Goal: Task Accomplishment & Management: Use online tool/utility

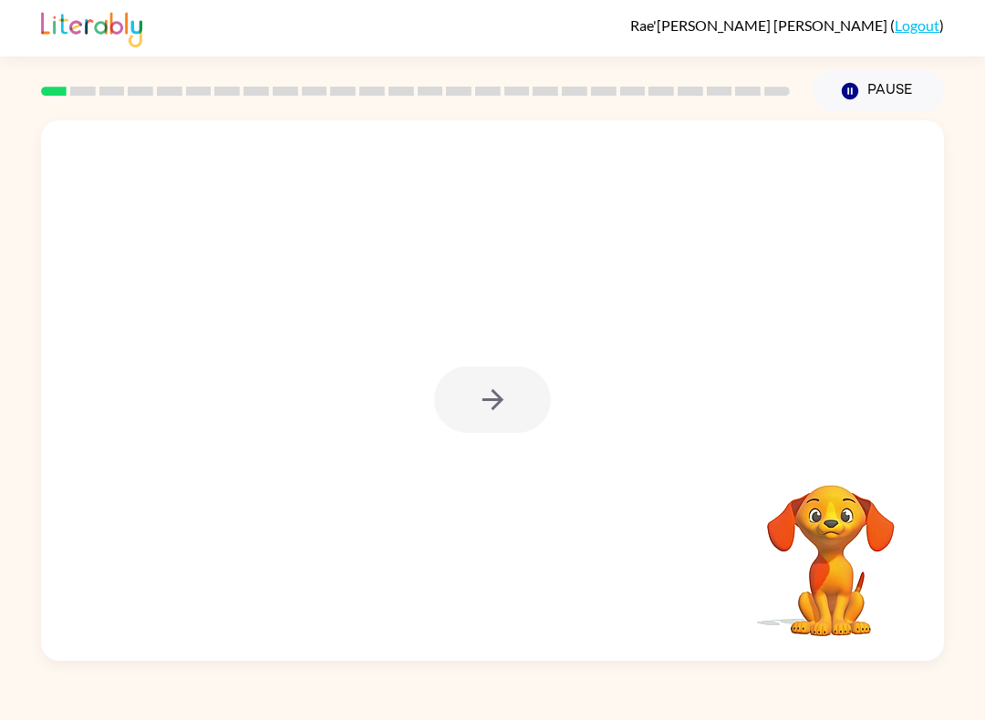
click at [738, 622] on video "Your browser must support playing .mp4 files to use Literably. Please try using…" at bounding box center [831, 548] width 182 height 182
click at [554, 404] on div at bounding box center [492, 390] width 903 height 541
click at [503, 406] on div at bounding box center [492, 400] width 117 height 67
click at [500, 440] on div "Your browser must support playing .mp4 files to use Literably. Please try using…" at bounding box center [492, 390] width 903 height 541
click at [516, 406] on button "button" at bounding box center [492, 400] width 117 height 67
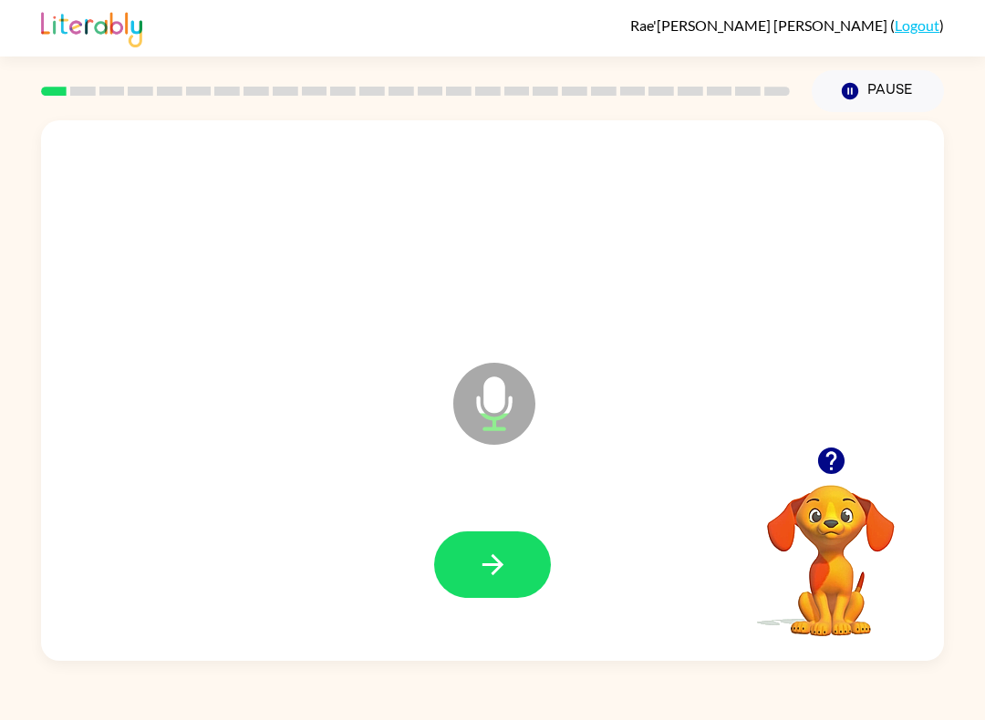
click at [525, 562] on button "button" at bounding box center [492, 565] width 117 height 67
click at [475, 565] on button "button" at bounding box center [492, 565] width 117 height 67
click at [492, 560] on icon "button" at bounding box center [493, 565] width 32 height 32
click at [496, 568] on icon "button" at bounding box center [493, 565] width 32 height 32
click at [482, 554] on icon "button" at bounding box center [493, 565] width 32 height 32
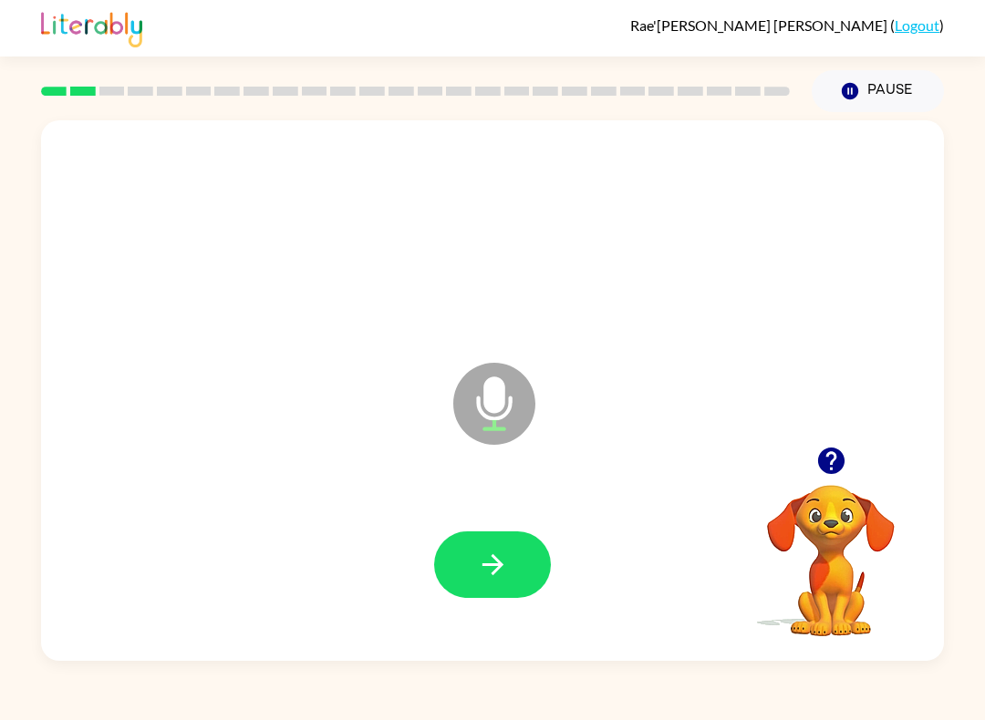
click at [503, 558] on icon "button" at bounding box center [493, 565] width 32 height 32
click at [505, 565] on icon "button" at bounding box center [493, 565] width 32 height 32
click at [508, 568] on icon "button" at bounding box center [493, 565] width 32 height 32
click at [494, 565] on icon "button" at bounding box center [492, 564] width 21 height 21
click at [522, 575] on button "button" at bounding box center [492, 565] width 117 height 67
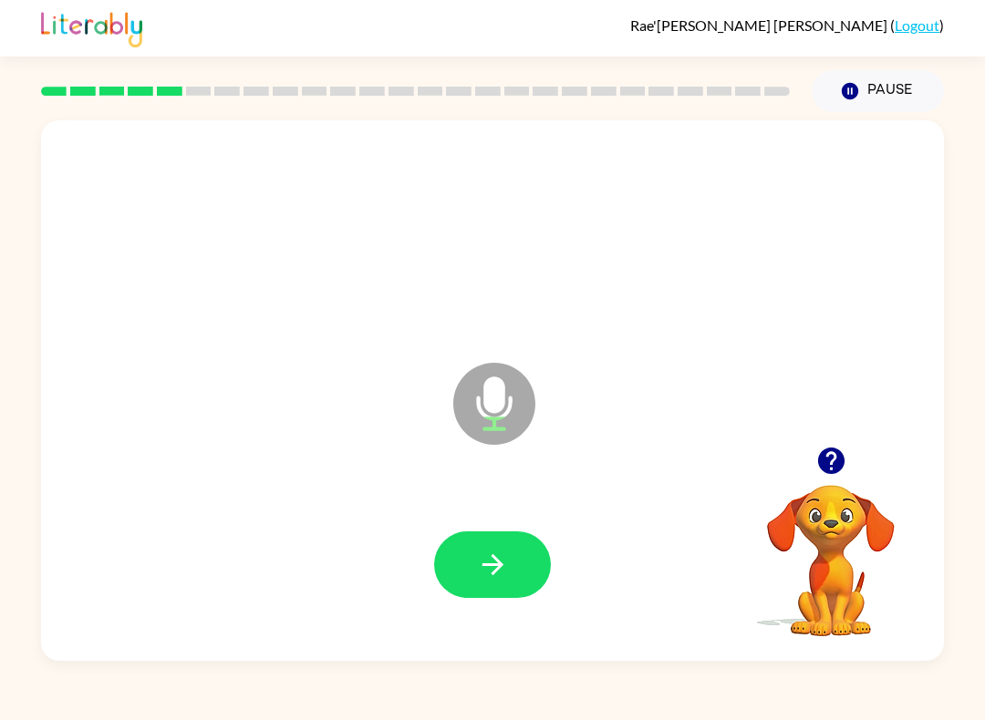
click at [492, 588] on button "button" at bounding box center [492, 565] width 117 height 67
click at [514, 563] on button "button" at bounding box center [492, 565] width 117 height 67
click at [534, 557] on button "button" at bounding box center [492, 565] width 117 height 67
click at [479, 546] on button "button" at bounding box center [492, 565] width 117 height 67
click at [496, 558] on icon "button" at bounding box center [493, 565] width 32 height 32
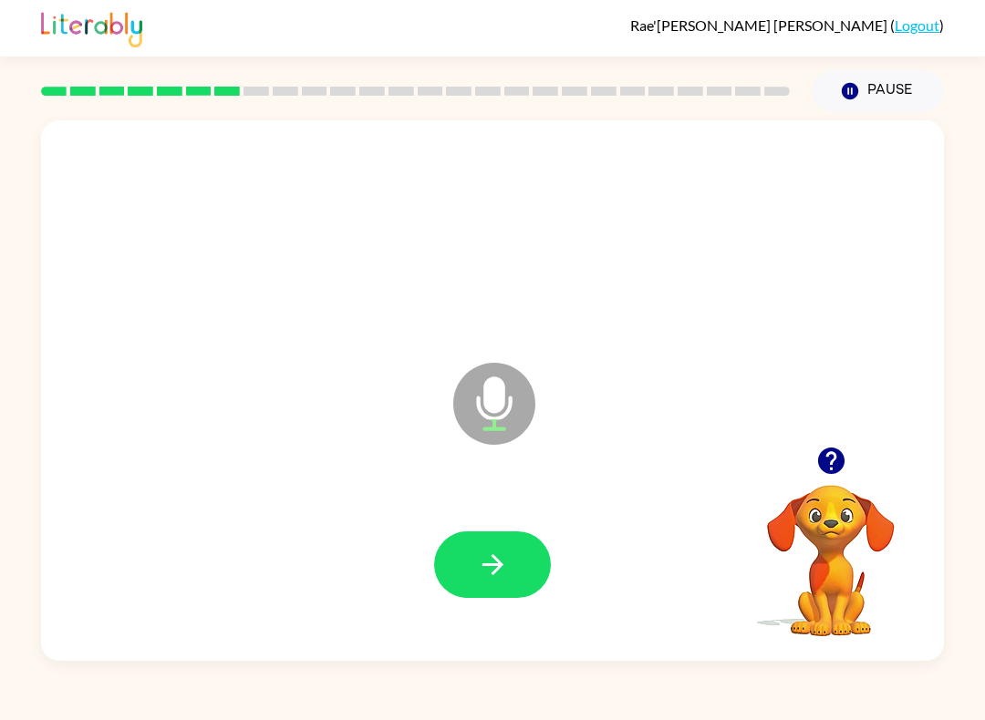
click at [510, 562] on button "button" at bounding box center [492, 565] width 117 height 67
click at [506, 577] on icon "button" at bounding box center [493, 565] width 32 height 32
click at [503, 561] on icon "button" at bounding box center [493, 565] width 32 height 32
click at [513, 575] on button "button" at bounding box center [492, 565] width 117 height 67
click at [498, 575] on icon "button" at bounding box center [493, 565] width 32 height 32
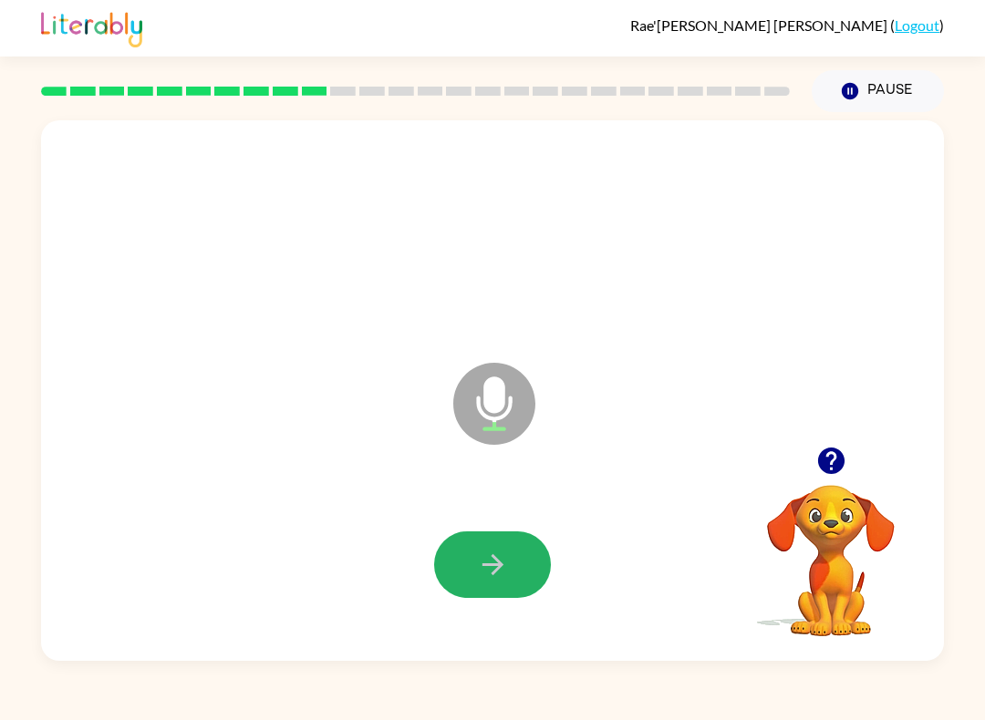
click at [521, 575] on button "button" at bounding box center [492, 565] width 117 height 67
click at [523, 571] on button "button" at bounding box center [492, 565] width 117 height 67
click at [477, 574] on icon "button" at bounding box center [493, 565] width 32 height 32
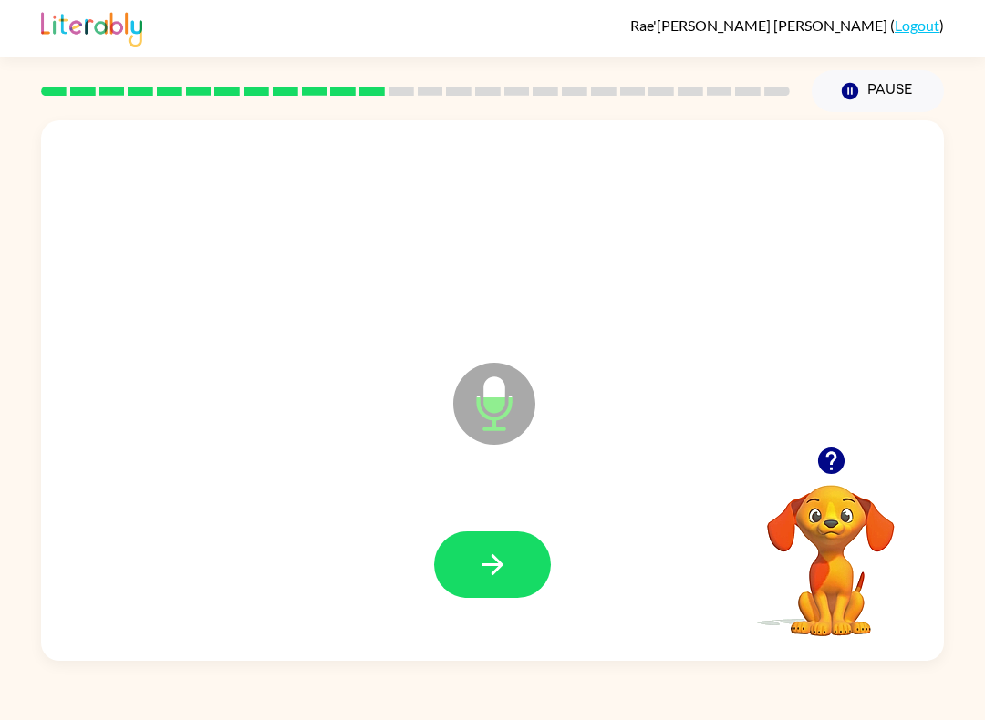
click at [521, 579] on button "button" at bounding box center [492, 565] width 117 height 67
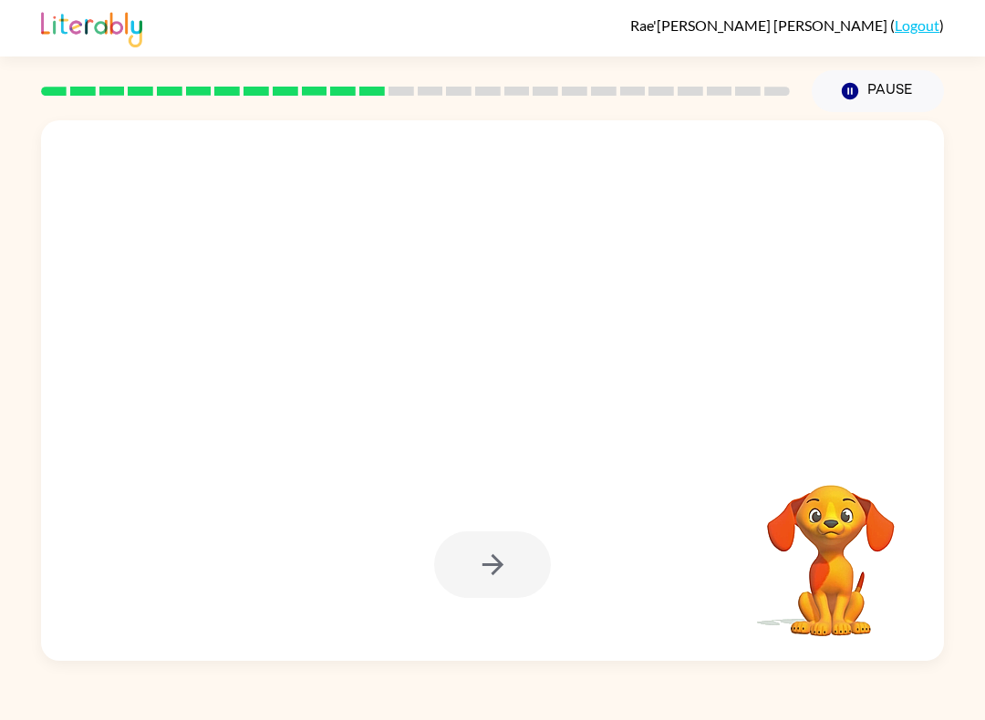
click at [575, 563] on div at bounding box center [492, 565] width 866 height 156
click at [738, 606] on video "Your browser must support playing .mp4 files to use Literably. Please try using…" at bounding box center [831, 548] width 182 height 182
click at [738, 639] on div "Your browser must support playing .mp4 files to use Literably. Please try using…" at bounding box center [831, 548] width 182 height 182
click at [503, 581] on div at bounding box center [492, 565] width 117 height 67
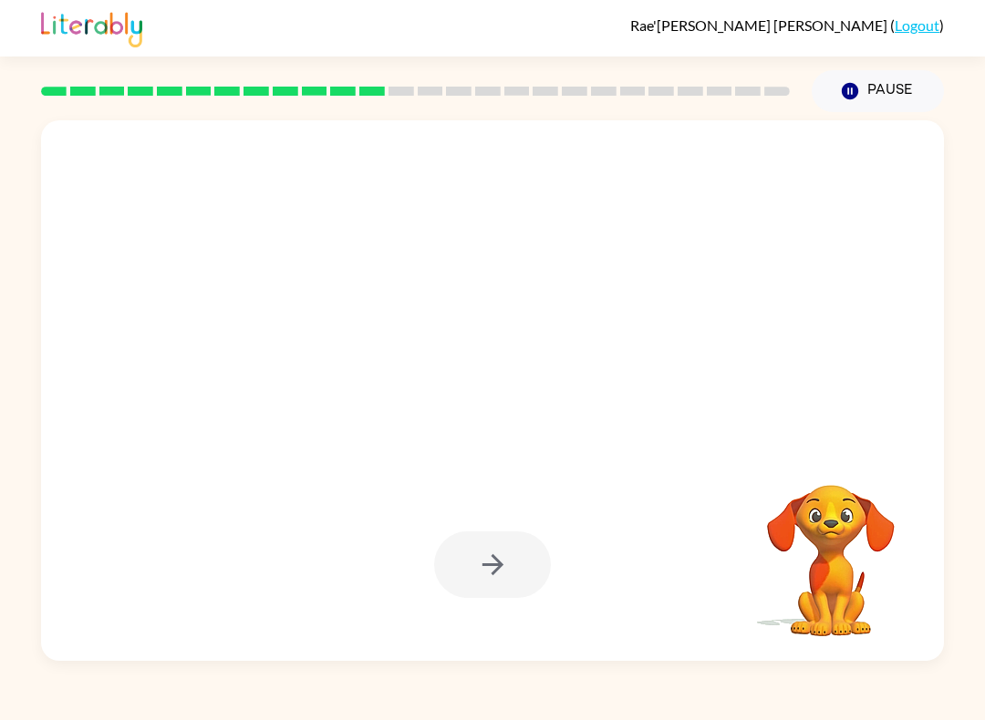
click at [503, 581] on div at bounding box center [492, 565] width 117 height 67
click at [544, 544] on div at bounding box center [492, 565] width 117 height 67
click at [587, 552] on div at bounding box center [492, 565] width 866 height 156
click at [610, 583] on div at bounding box center [492, 565] width 866 height 156
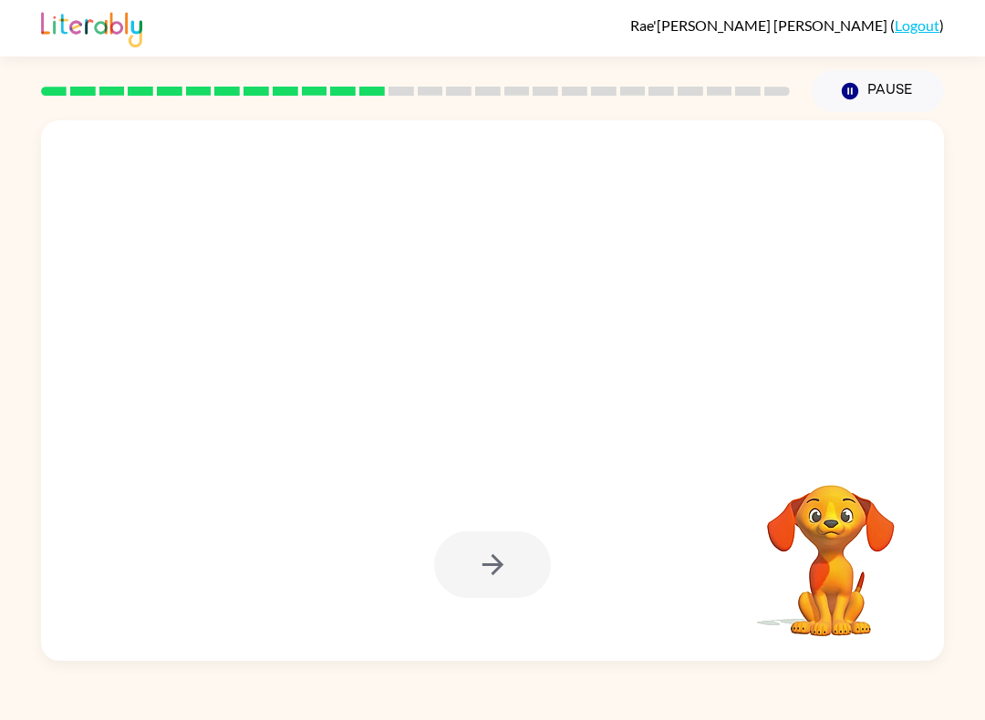
click at [646, 573] on div at bounding box center [492, 565] width 866 height 156
click at [612, 544] on div at bounding box center [492, 565] width 866 height 156
click at [738, 580] on video "Your browser must support playing .mp4 files to use Literably. Please try using…" at bounding box center [831, 548] width 182 height 182
click at [738, 582] on video "Your browser must support playing .mp4 files to use Literably. Please try using…" at bounding box center [831, 548] width 182 height 182
click at [731, 534] on div at bounding box center [492, 565] width 866 height 156
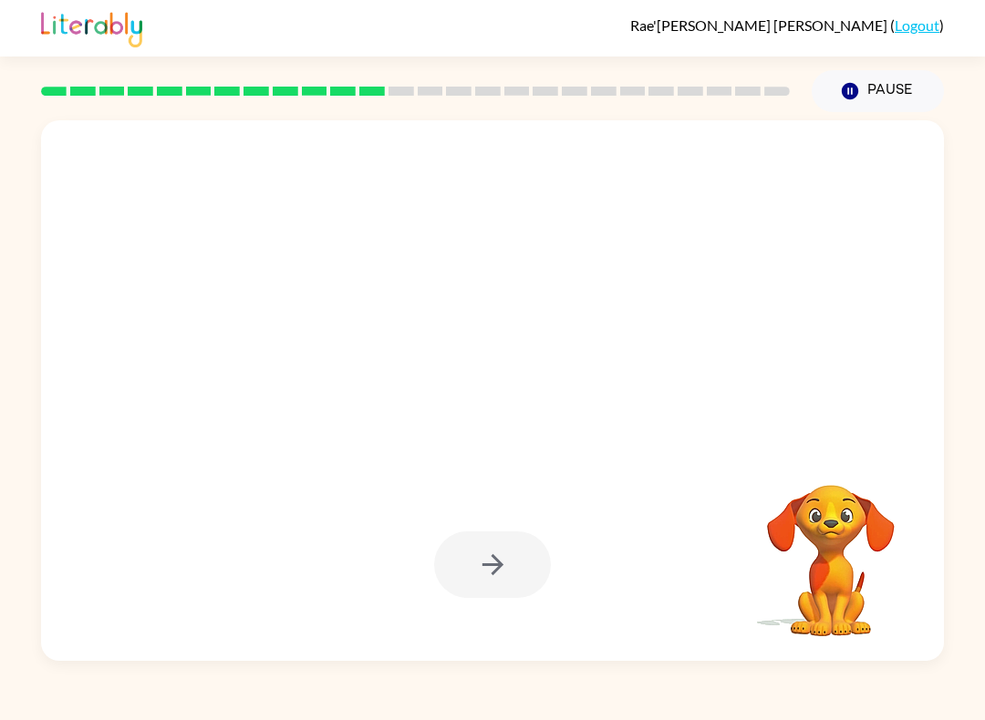
click at [738, 557] on video "Your browser must support playing .mp4 files to use Literably. Please try using…" at bounding box center [831, 548] width 182 height 182
click at [738, 558] on video "Your browser must support playing .mp4 files to use Literably. Please try using…" at bounding box center [831, 548] width 182 height 182
click at [738, 560] on video "Your browser must support playing .mp4 files to use Literably. Please try using…" at bounding box center [831, 548] width 182 height 182
click at [738, 565] on video "Your browser must support playing .mp4 files to use Literably. Please try using…" at bounding box center [831, 548] width 182 height 182
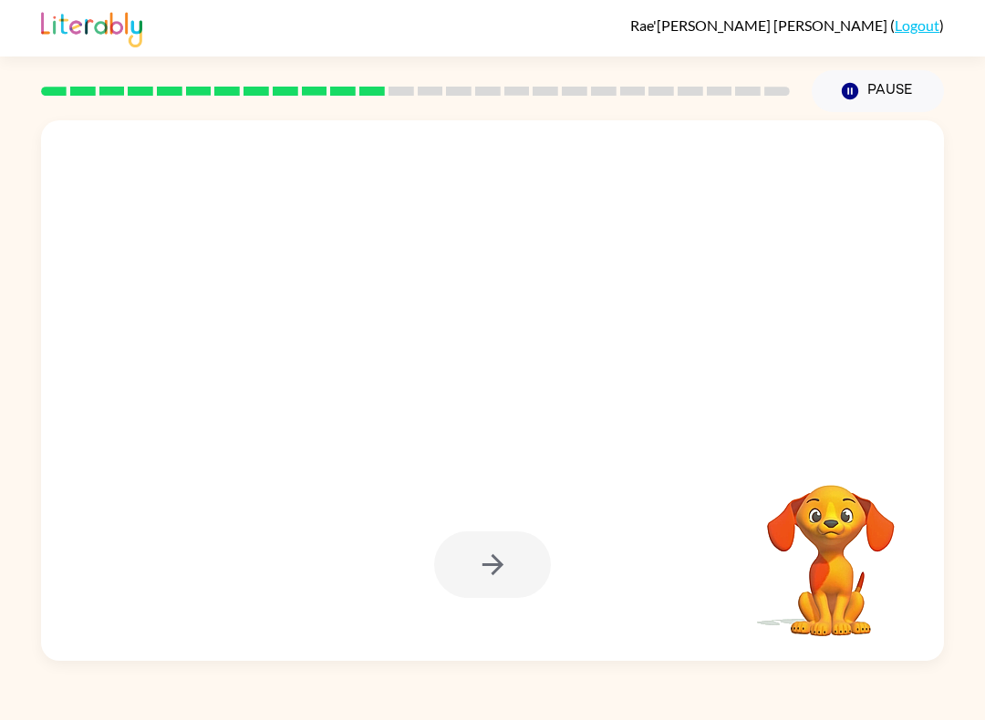
click at [738, 575] on video "Your browser must support playing .mp4 files to use Literably. Please try using…" at bounding box center [831, 548] width 182 height 182
click at [738, 578] on video "Your browser must support playing .mp4 files to use Literably. Please try using…" at bounding box center [831, 548] width 182 height 182
click at [738, 577] on video "Your browser must support playing .mp4 files to use Literably. Please try using…" at bounding box center [831, 548] width 182 height 182
click at [738, 572] on video "Your browser must support playing .mp4 files to use Literably. Please try using…" at bounding box center [831, 548] width 182 height 182
click at [738, 522] on video "Your browser must support playing .mp4 files to use Literably. Please try using…" at bounding box center [831, 548] width 182 height 182
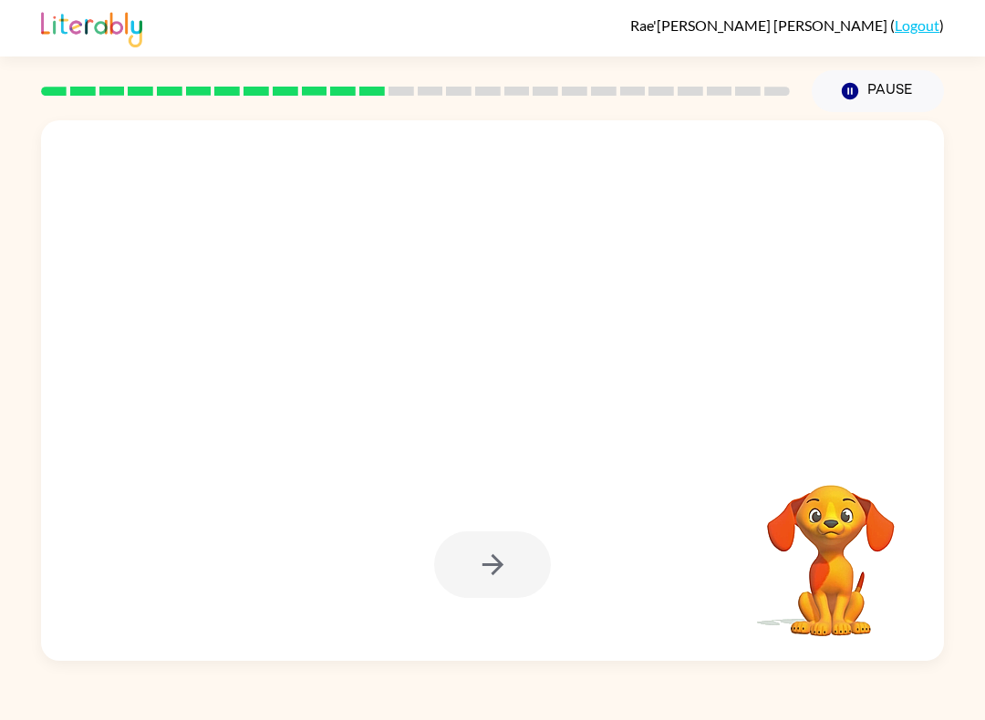
click at [738, 521] on video "Your browser must support playing .mp4 files to use Literably. Please try using…" at bounding box center [831, 548] width 182 height 182
click at [738, 88] on icon "button" at bounding box center [850, 91] width 16 height 16
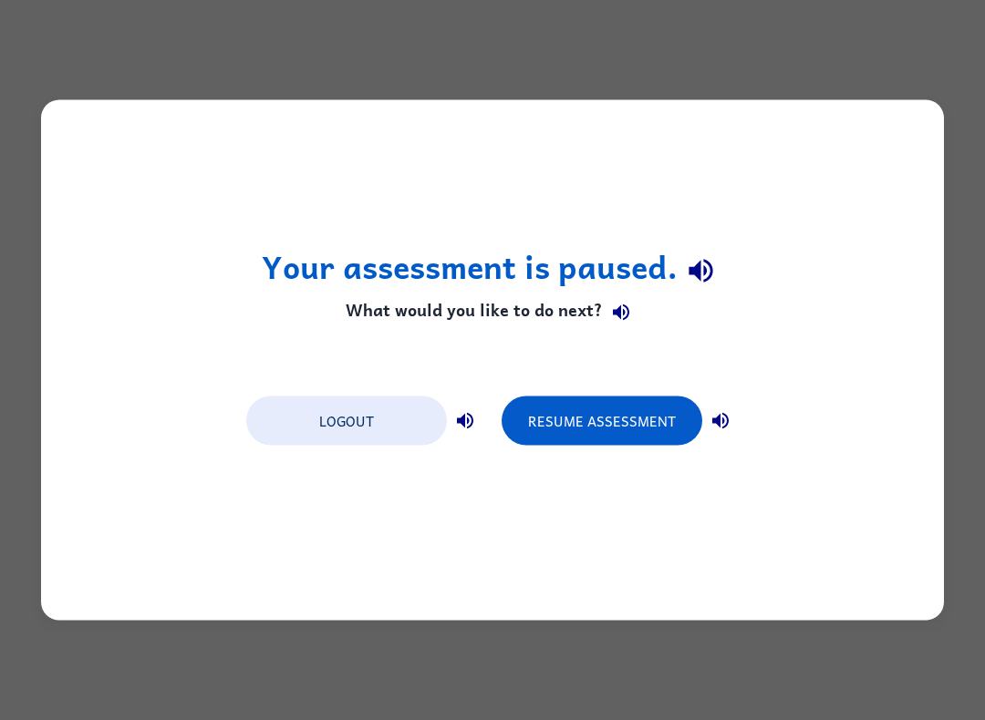
click at [648, 428] on button "Resume Assessment" at bounding box center [602, 421] width 201 height 49
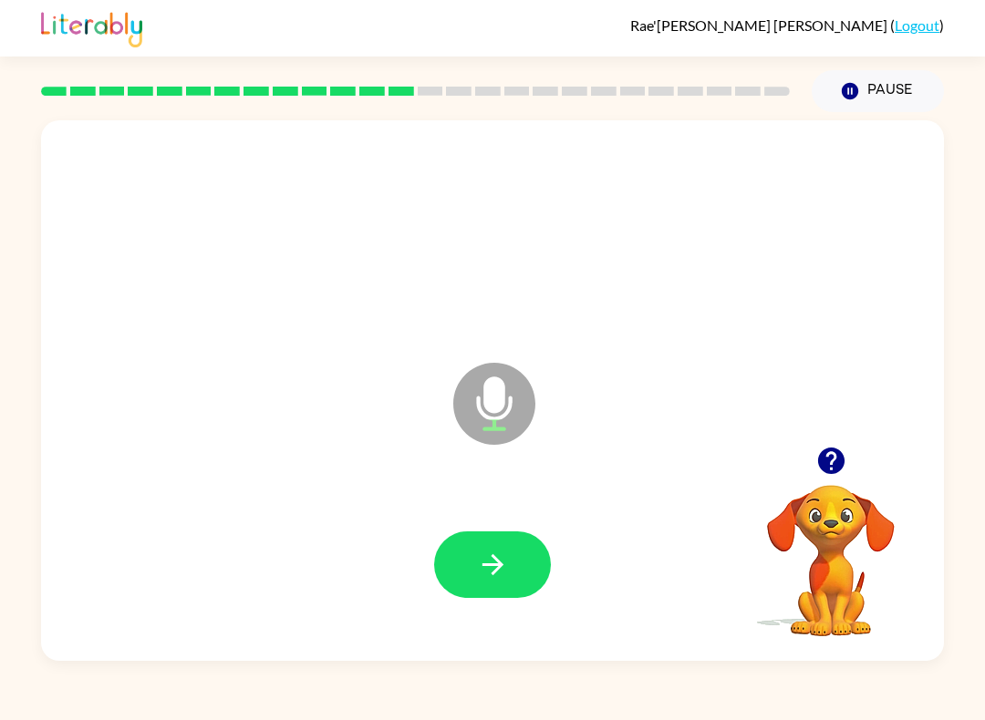
click at [491, 559] on icon "button" at bounding box center [493, 565] width 32 height 32
click at [518, 576] on button "button" at bounding box center [492, 565] width 117 height 67
click at [483, 565] on icon "button" at bounding box center [492, 564] width 21 height 21
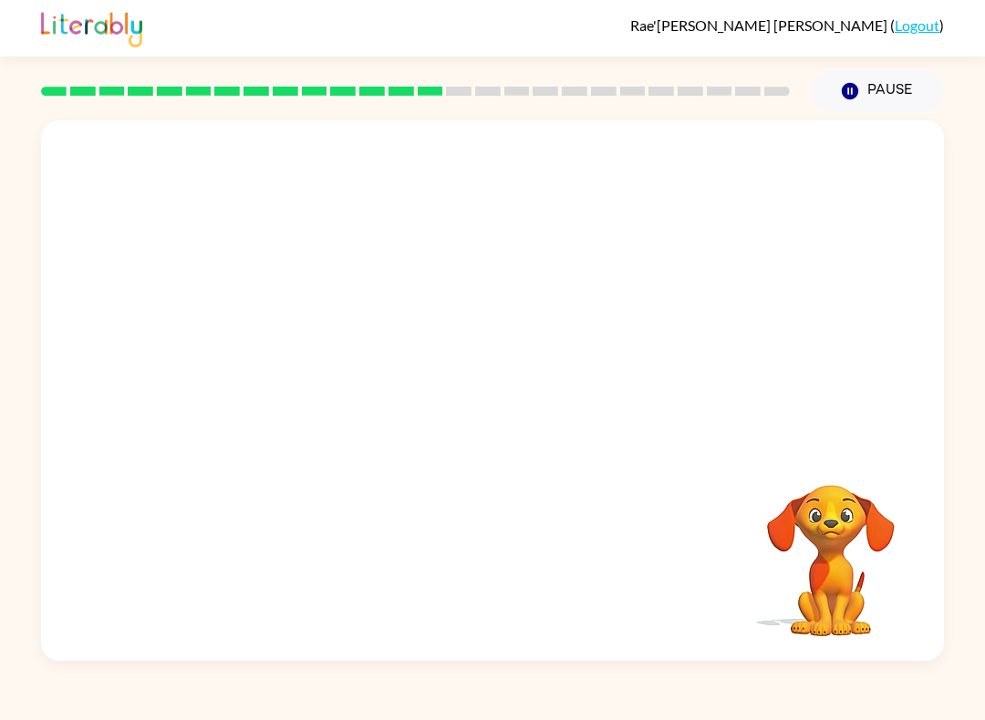
click at [738, 90] on icon "Pause" at bounding box center [850, 91] width 20 height 20
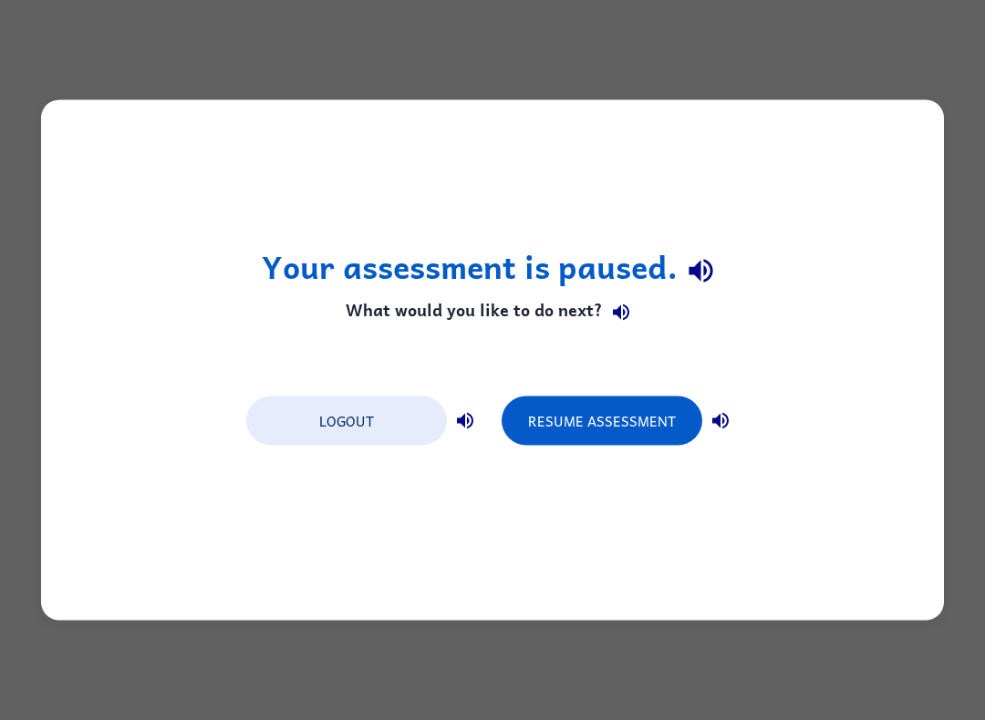
click at [639, 427] on button "Resume Assessment" at bounding box center [602, 421] width 201 height 49
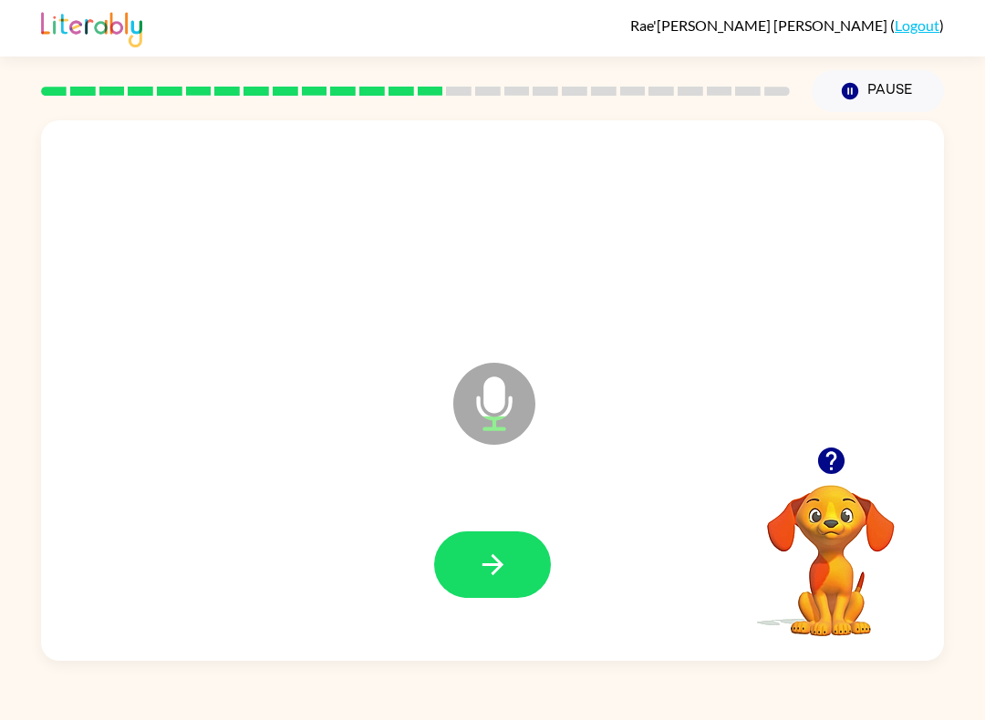
click at [496, 565] on icon "button" at bounding box center [493, 565] width 32 height 32
click at [521, 581] on button "button" at bounding box center [492, 565] width 117 height 67
click at [503, 561] on icon "button" at bounding box center [493, 565] width 32 height 32
click at [509, 560] on button "button" at bounding box center [492, 565] width 117 height 67
click at [493, 573] on icon "button" at bounding box center [492, 564] width 21 height 21
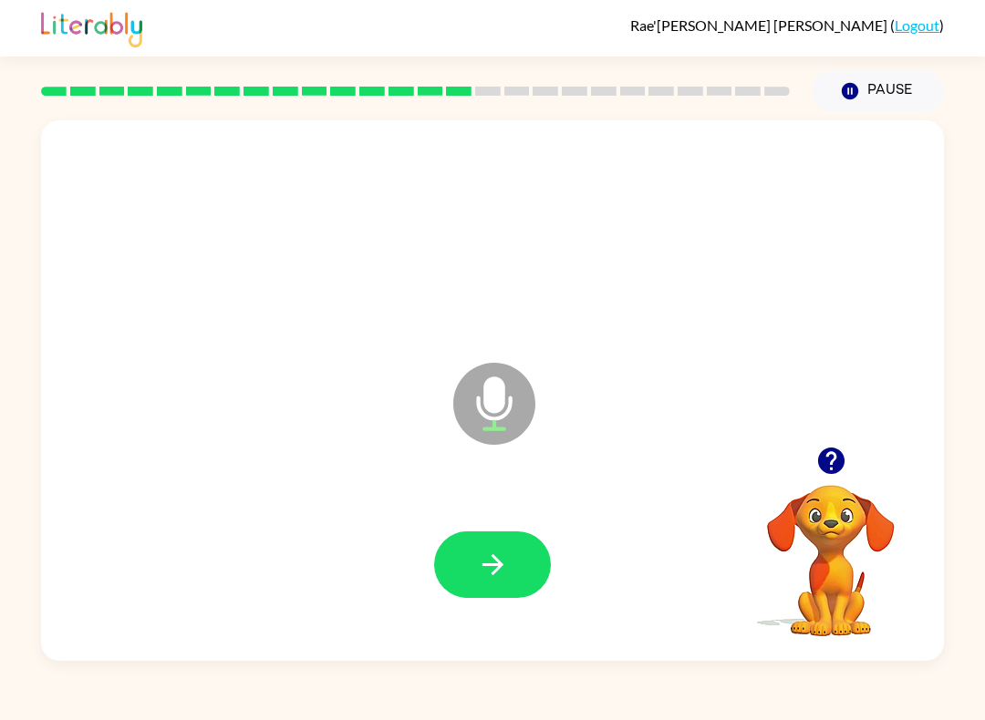
click at [520, 547] on button "button" at bounding box center [492, 565] width 117 height 67
click at [528, 557] on button "button" at bounding box center [492, 565] width 117 height 67
click at [484, 566] on icon "button" at bounding box center [492, 564] width 21 height 21
click at [510, 570] on button "button" at bounding box center [492, 565] width 117 height 67
click at [501, 587] on button "button" at bounding box center [492, 565] width 117 height 67
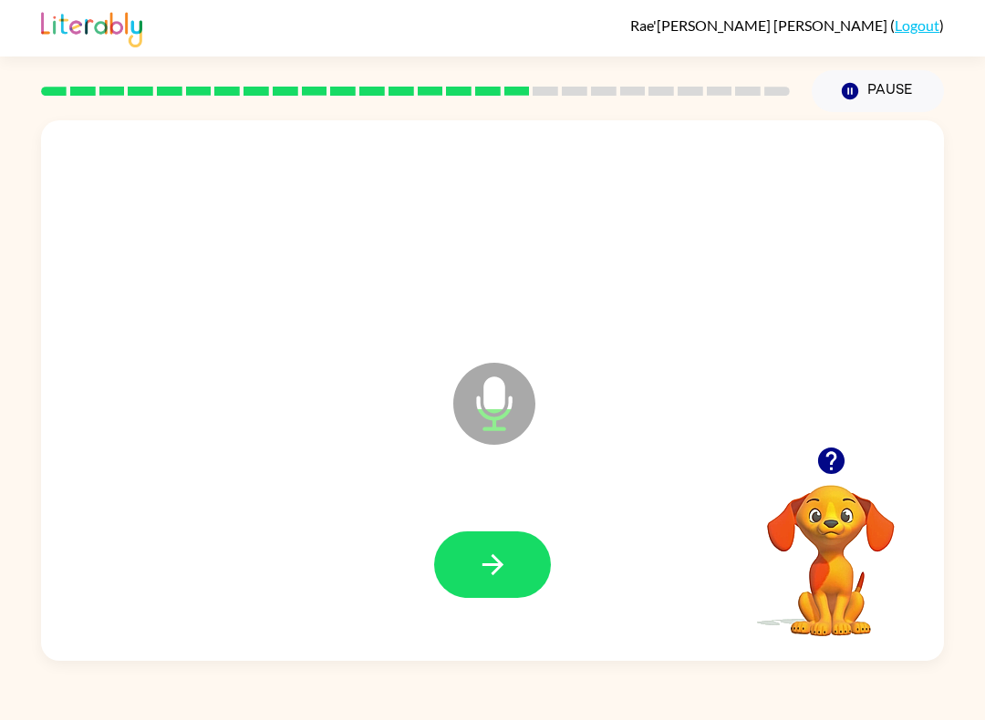
click at [499, 580] on icon "button" at bounding box center [493, 565] width 32 height 32
click at [512, 578] on button "button" at bounding box center [492, 565] width 117 height 67
click at [522, 583] on button "button" at bounding box center [492, 565] width 117 height 67
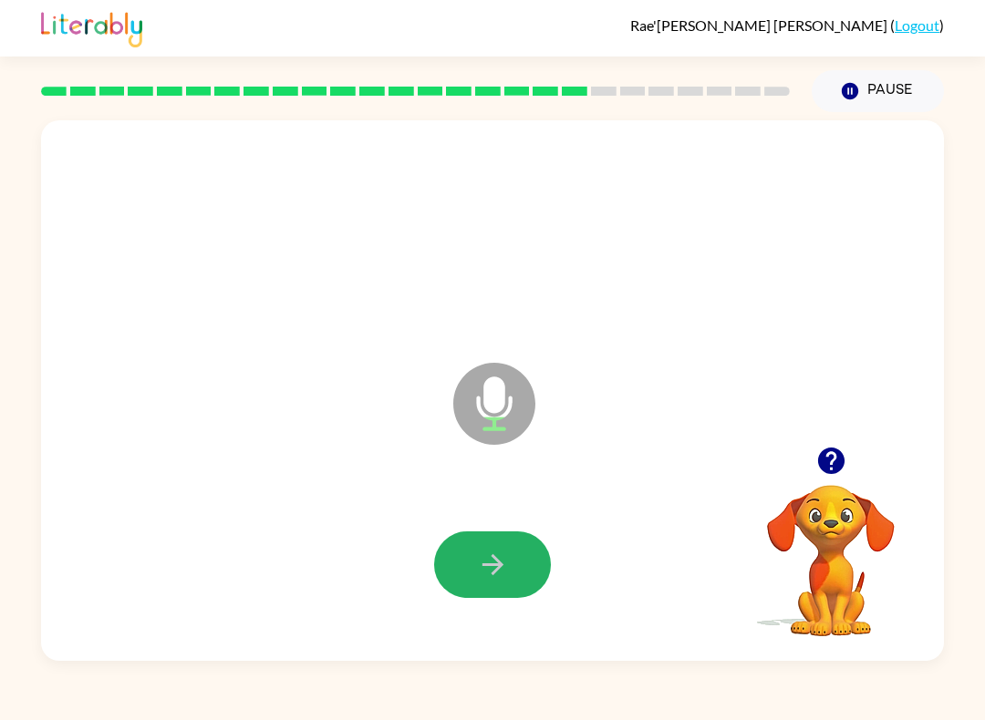
click at [504, 563] on icon "button" at bounding box center [493, 565] width 32 height 32
click at [515, 552] on button "button" at bounding box center [492, 565] width 117 height 67
click at [508, 567] on icon "button" at bounding box center [493, 565] width 32 height 32
click at [499, 596] on button "button" at bounding box center [492, 565] width 117 height 67
click at [507, 561] on icon "button" at bounding box center [493, 565] width 32 height 32
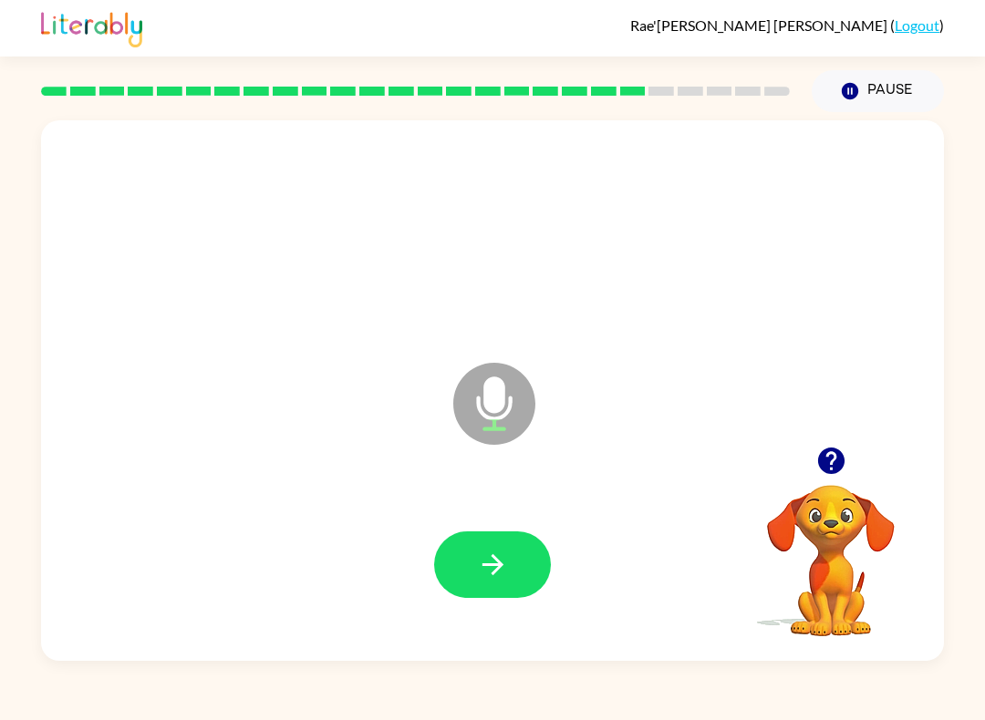
click at [458, 576] on button "button" at bounding box center [492, 565] width 117 height 67
click at [498, 550] on icon "button" at bounding box center [493, 565] width 32 height 32
click at [486, 577] on icon "button" at bounding box center [493, 565] width 32 height 32
click at [498, 565] on icon "button" at bounding box center [492, 564] width 21 height 21
click at [471, 564] on button "button" at bounding box center [492, 565] width 117 height 67
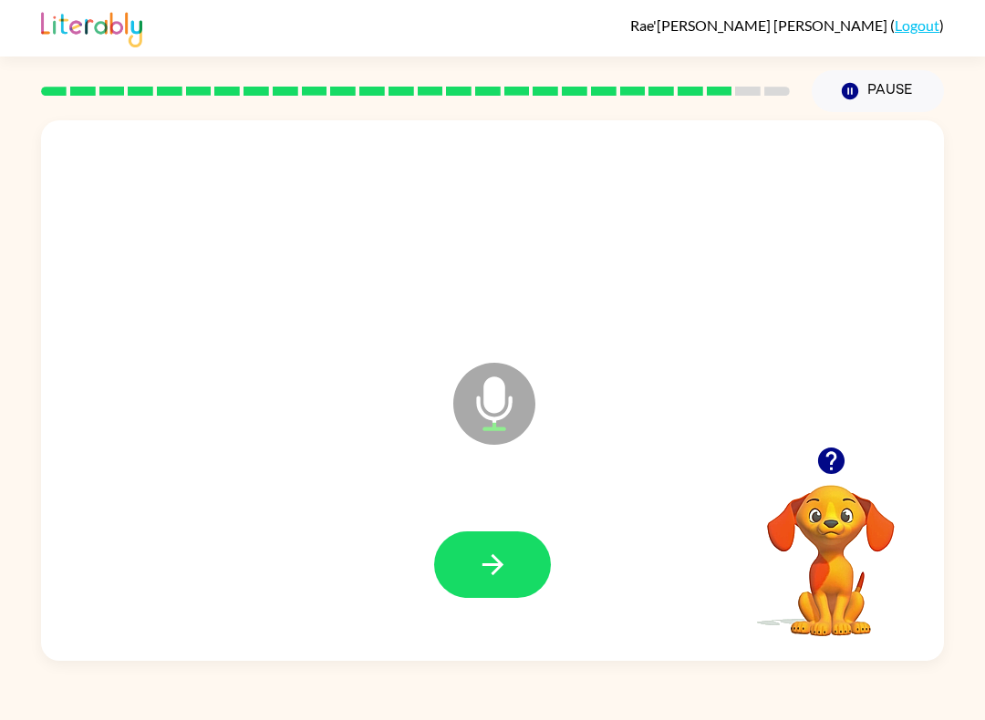
click at [502, 576] on icon "button" at bounding box center [493, 565] width 32 height 32
click at [489, 579] on icon "button" at bounding box center [493, 565] width 32 height 32
click at [506, 571] on icon "button" at bounding box center [493, 565] width 32 height 32
click at [487, 564] on icon "button" at bounding box center [493, 565] width 32 height 32
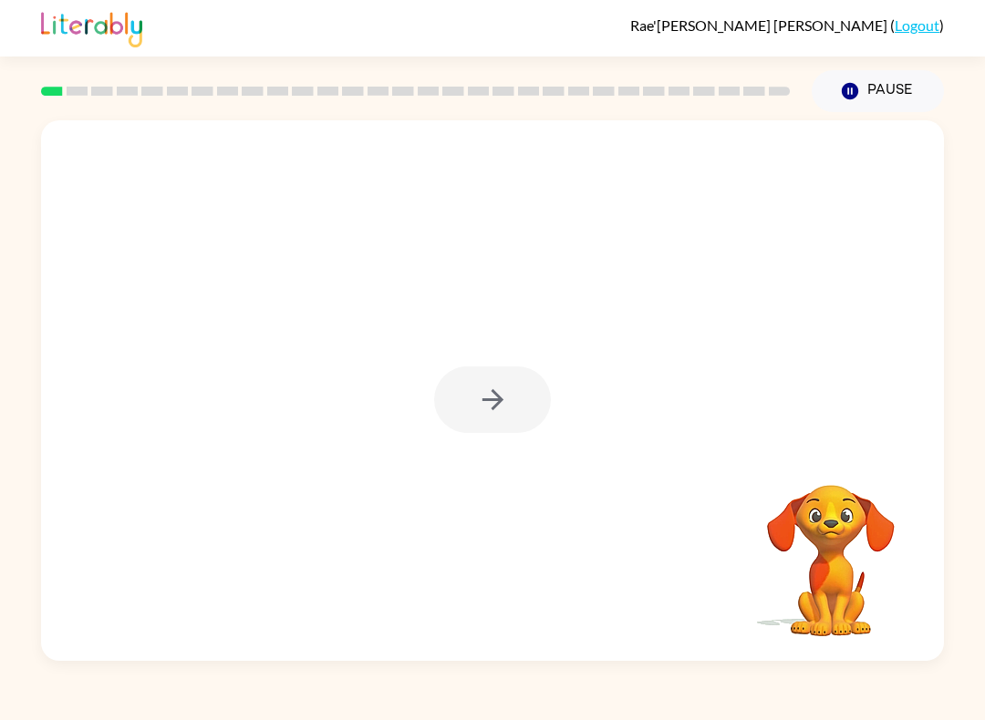
click at [853, 82] on icon "Pause" at bounding box center [850, 91] width 20 height 20
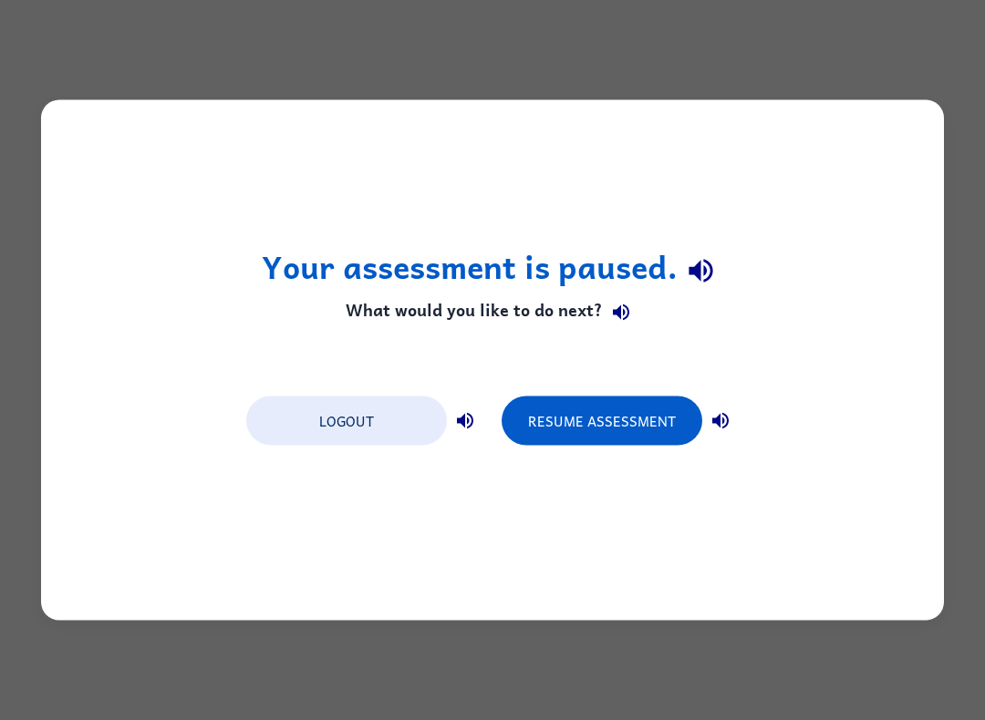
click at [651, 430] on button "Resume Assessment" at bounding box center [602, 421] width 201 height 49
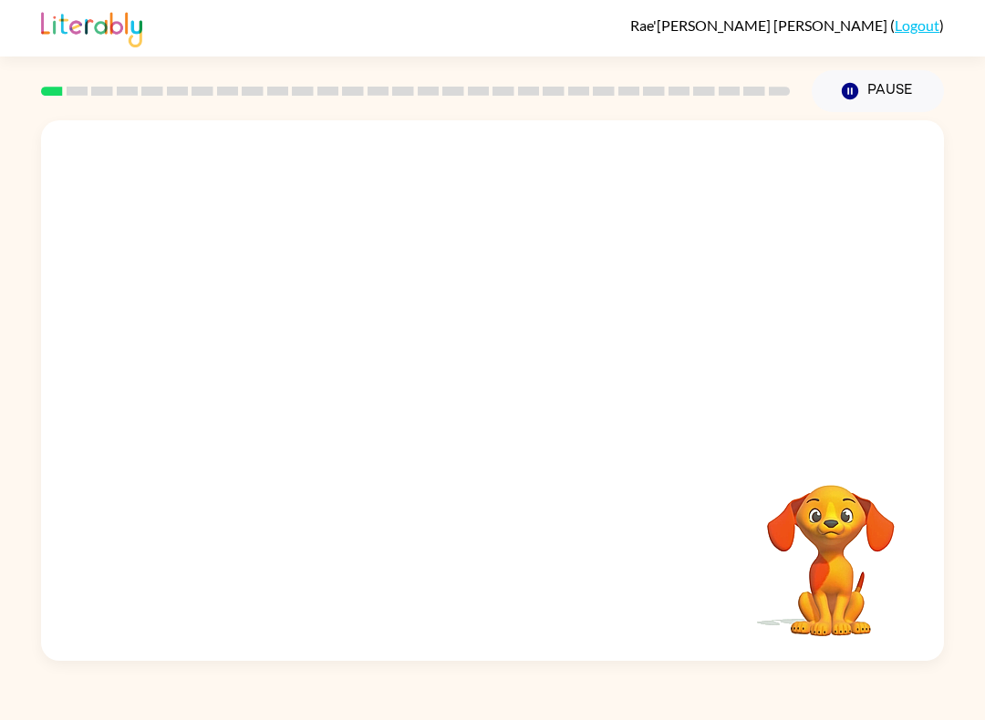
click at [887, 86] on button "Pause Pause" at bounding box center [878, 91] width 132 height 42
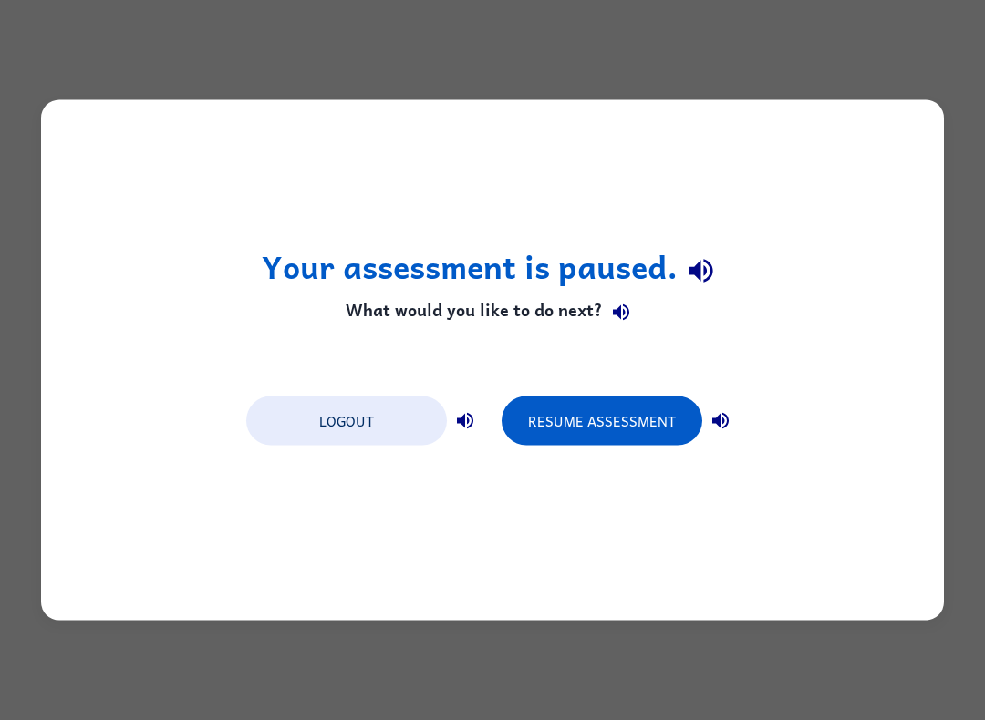
click at [644, 425] on button "Resume Assessment" at bounding box center [602, 421] width 201 height 49
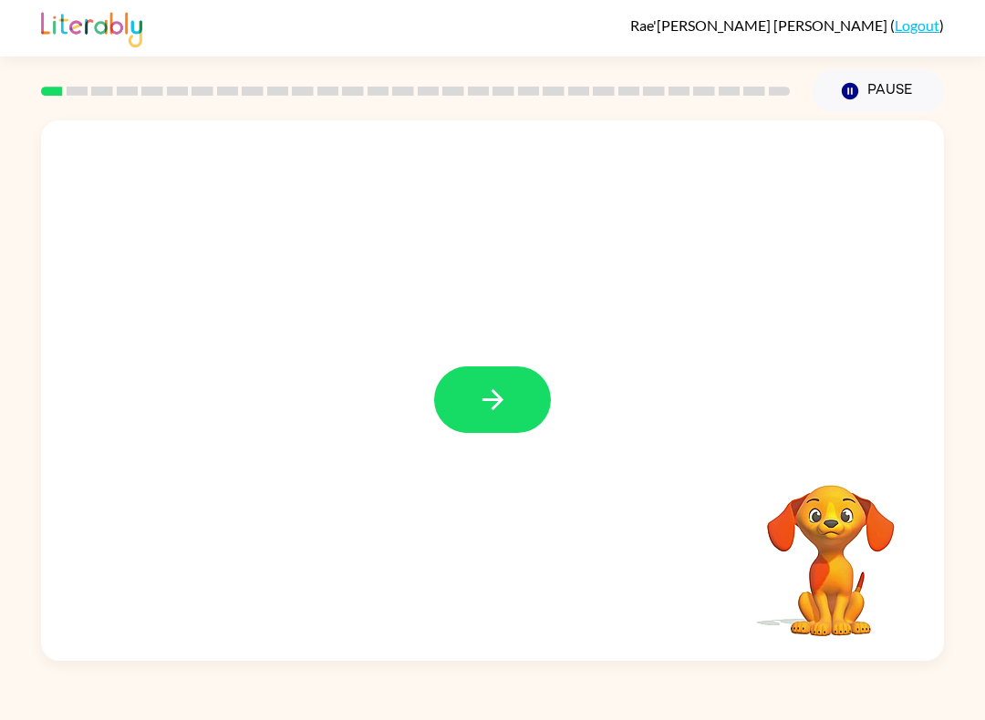
click at [483, 432] on button "button" at bounding box center [492, 400] width 117 height 67
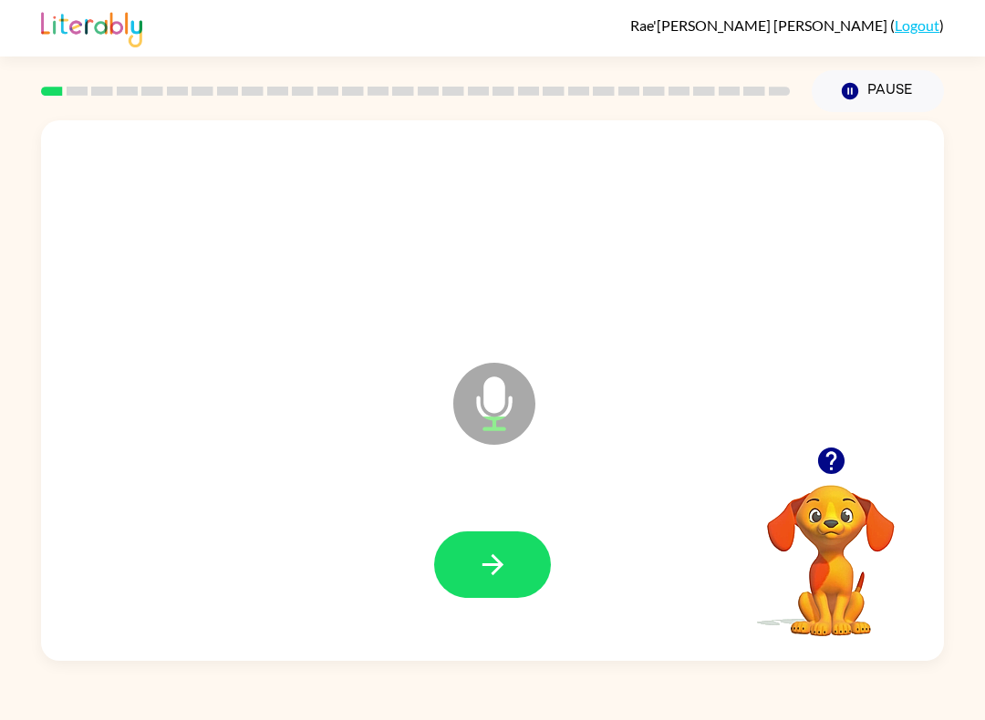
click at [506, 588] on button "button" at bounding box center [492, 565] width 117 height 67
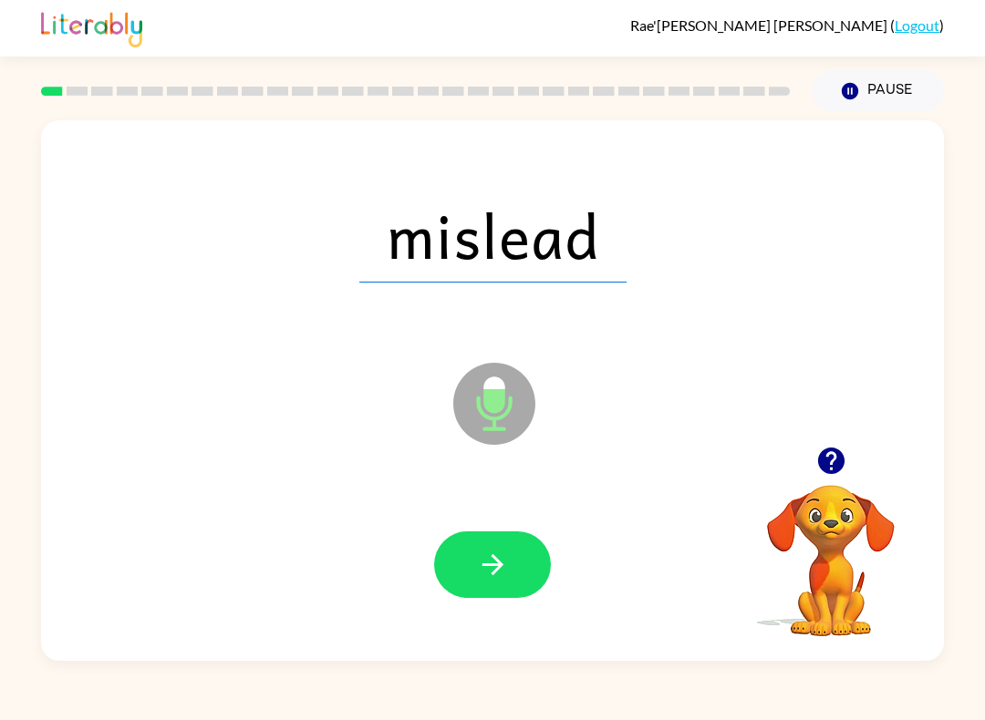
click at [506, 563] on icon "button" at bounding box center [493, 565] width 32 height 32
click at [481, 583] on button "button" at bounding box center [492, 565] width 117 height 67
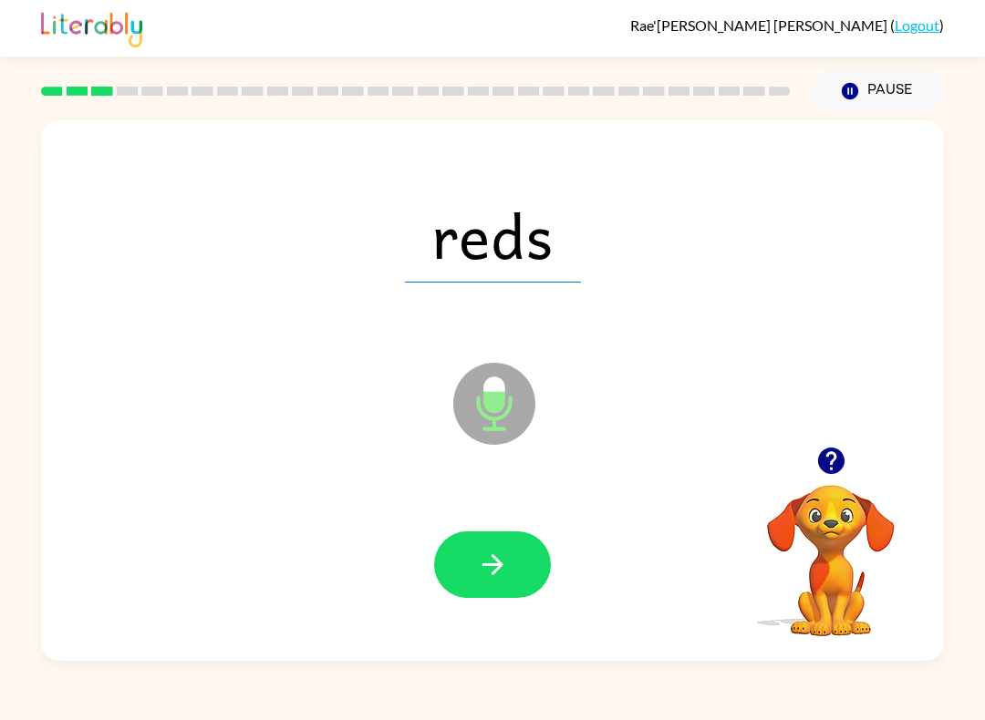
click at [474, 570] on button "button" at bounding box center [492, 565] width 117 height 67
click at [483, 562] on icon "button" at bounding box center [493, 565] width 32 height 32
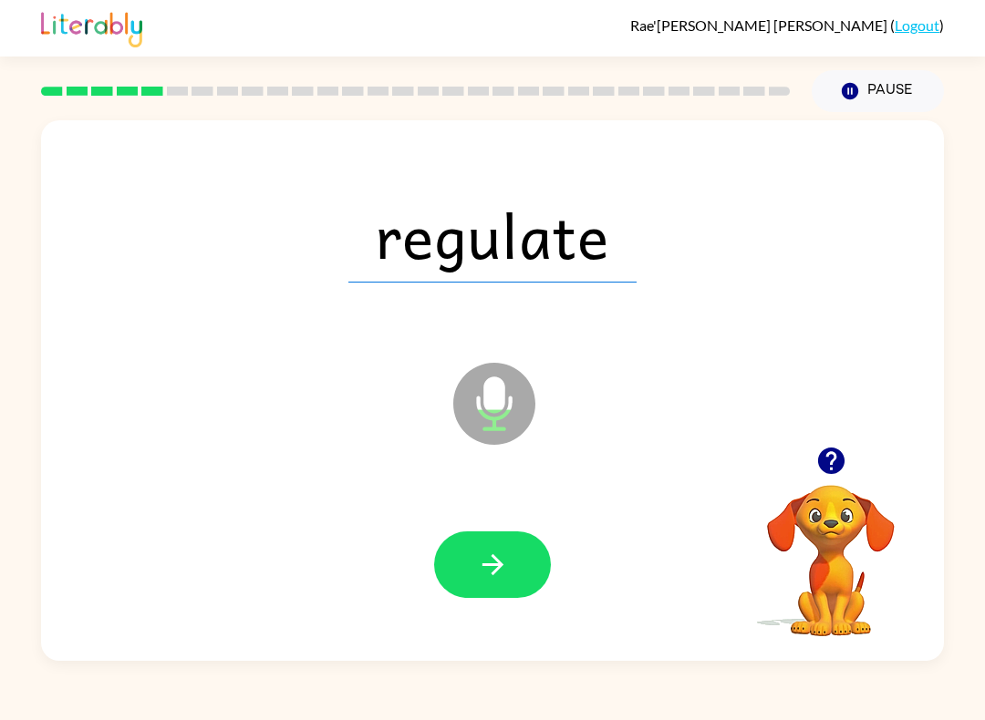
click at [484, 578] on icon "button" at bounding box center [493, 565] width 32 height 32
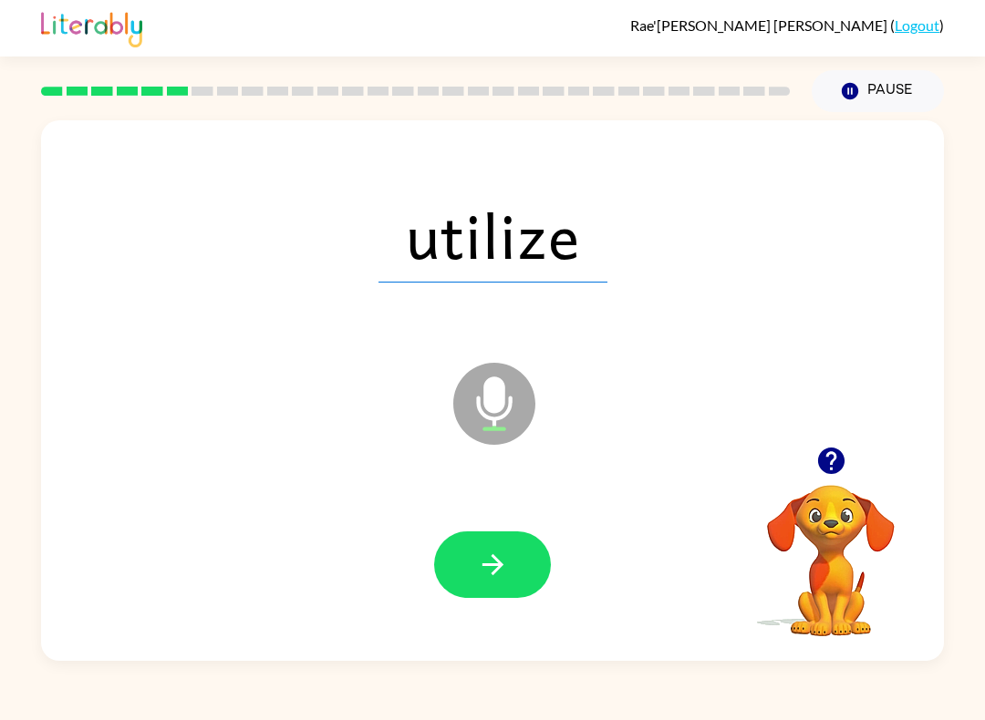
click at [459, 581] on button "button" at bounding box center [492, 565] width 117 height 67
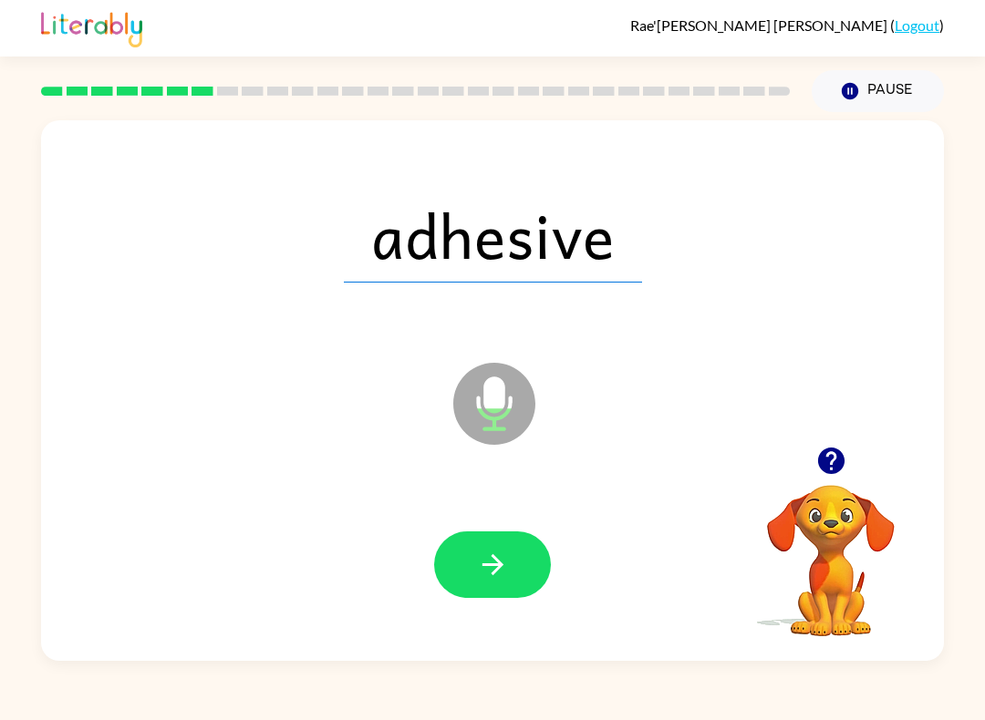
click at [488, 575] on icon "button" at bounding box center [493, 565] width 32 height 32
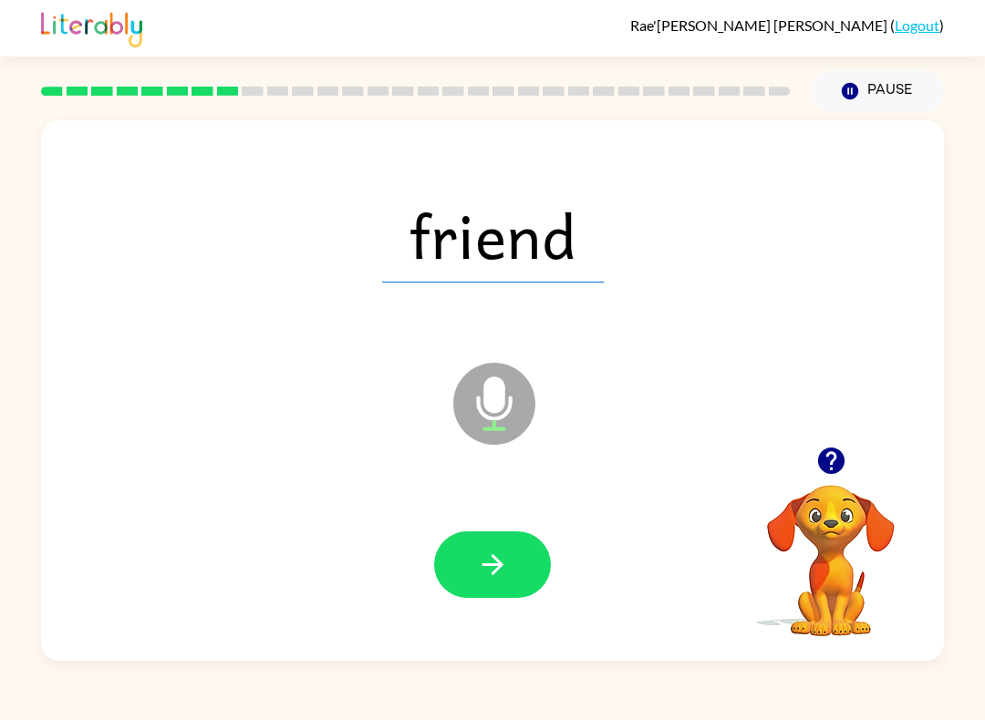
click at [484, 558] on icon "button" at bounding box center [493, 565] width 32 height 32
click at [494, 561] on icon "button" at bounding box center [493, 565] width 32 height 32
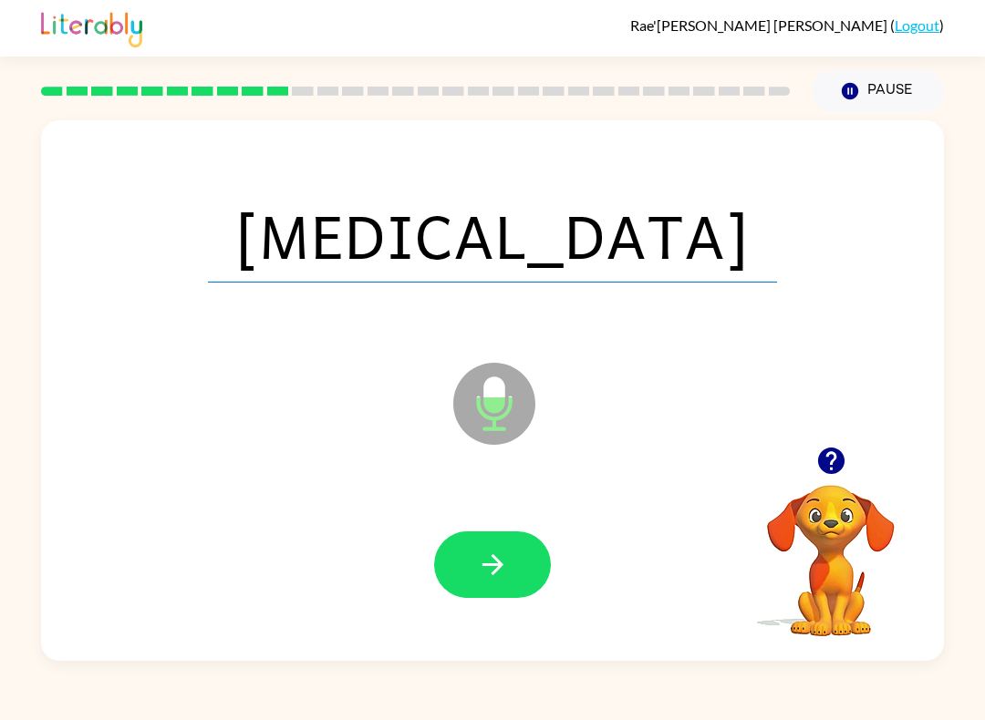
click at [468, 567] on button "button" at bounding box center [492, 565] width 117 height 67
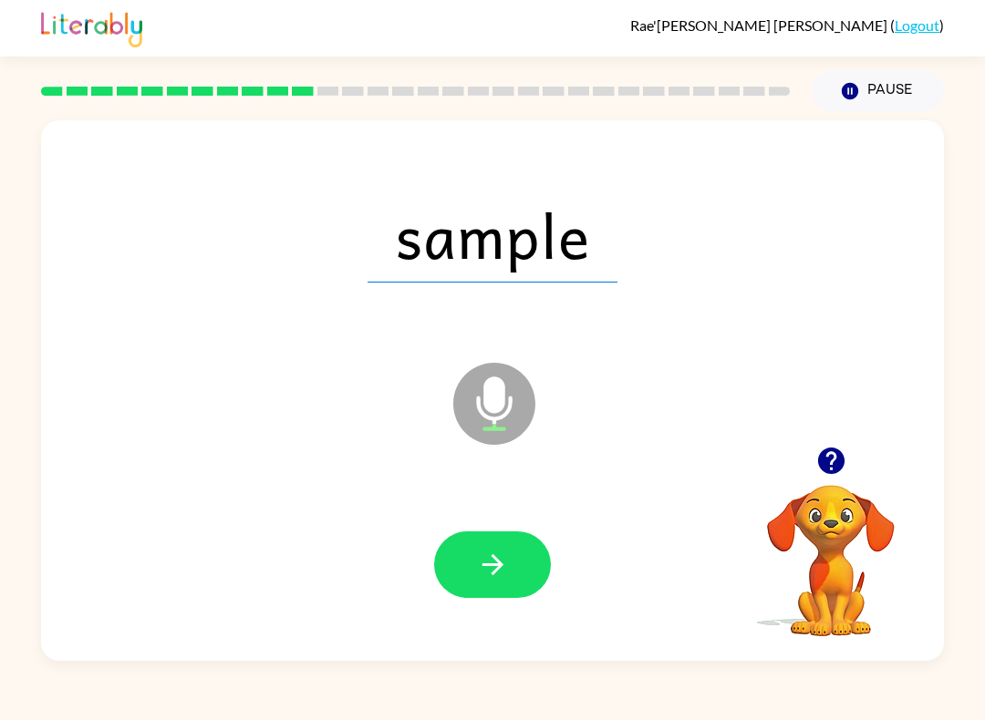
click at [503, 564] on icon "button" at bounding box center [493, 565] width 32 height 32
click at [490, 565] on icon "button" at bounding box center [492, 564] width 21 height 21
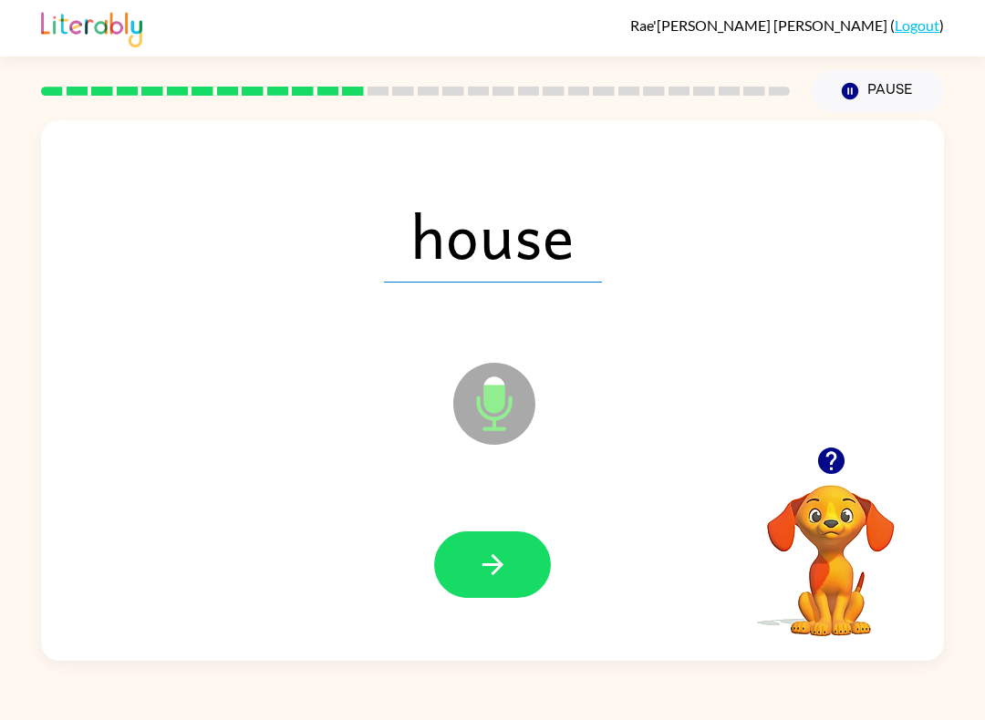
click at [511, 560] on button "button" at bounding box center [492, 565] width 117 height 67
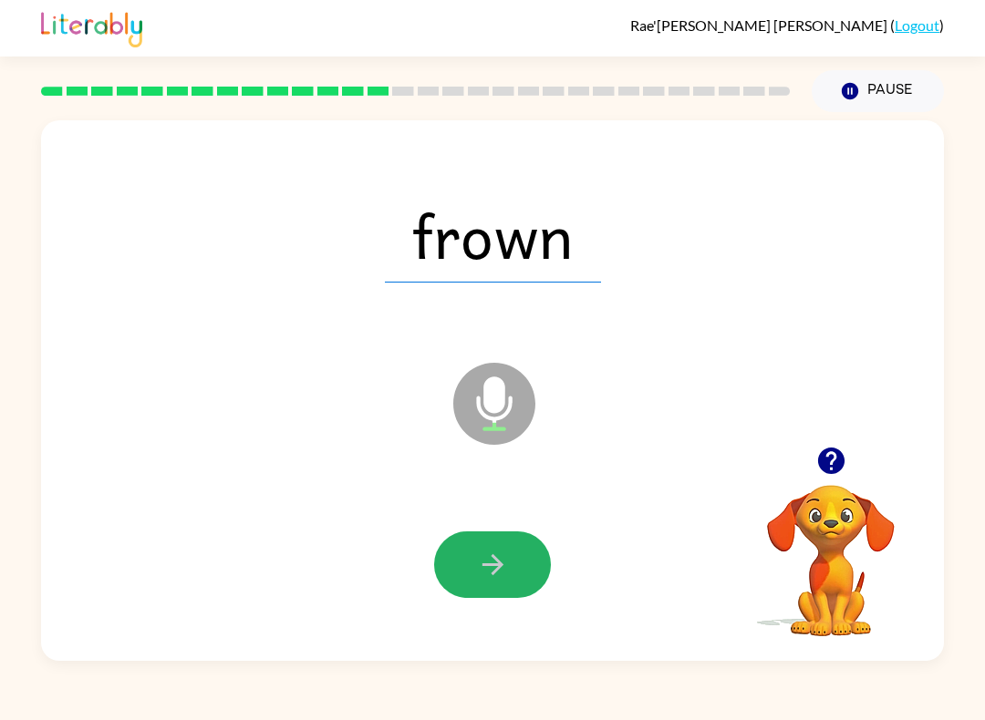
click at [505, 569] on icon "button" at bounding box center [493, 565] width 32 height 32
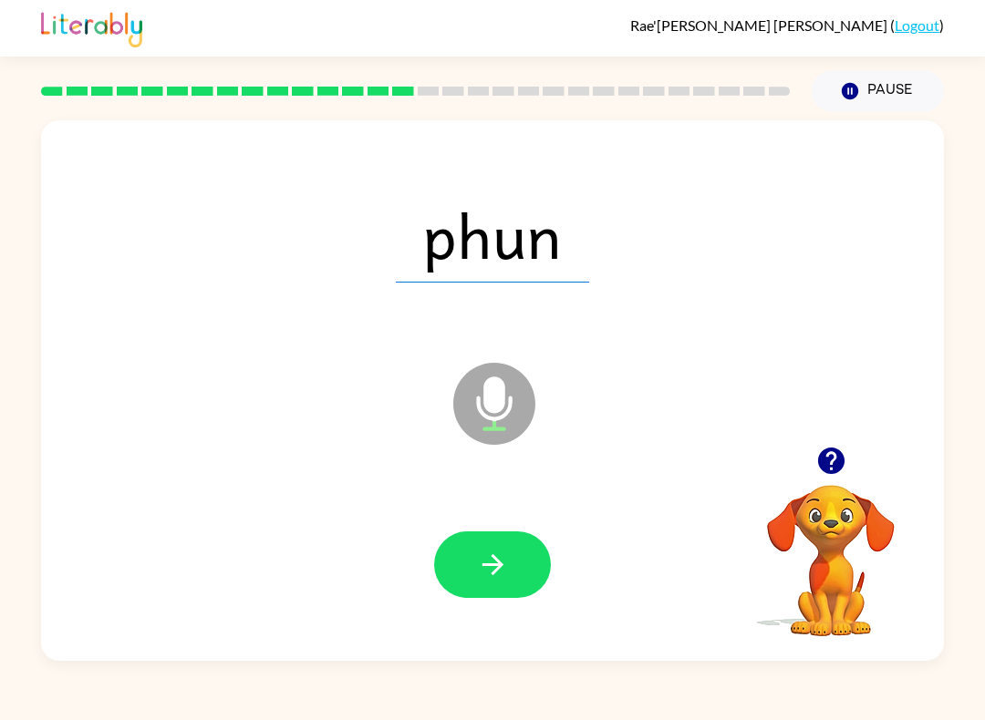
click at [471, 595] on button "button" at bounding box center [492, 565] width 117 height 67
click at [483, 579] on icon "button" at bounding box center [493, 565] width 32 height 32
click at [482, 565] on icon "button" at bounding box center [493, 565] width 32 height 32
click at [477, 558] on icon "button" at bounding box center [493, 565] width 32 height 32
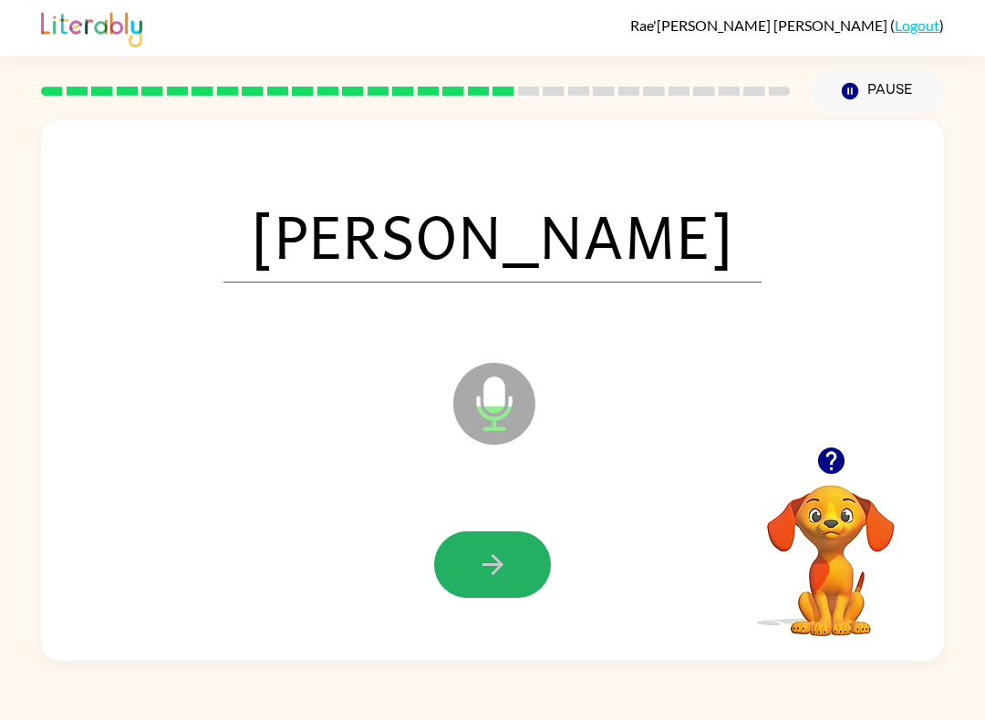
click at [475, 561] on button "button" at bounding box center [492, 565] width 117 height 67
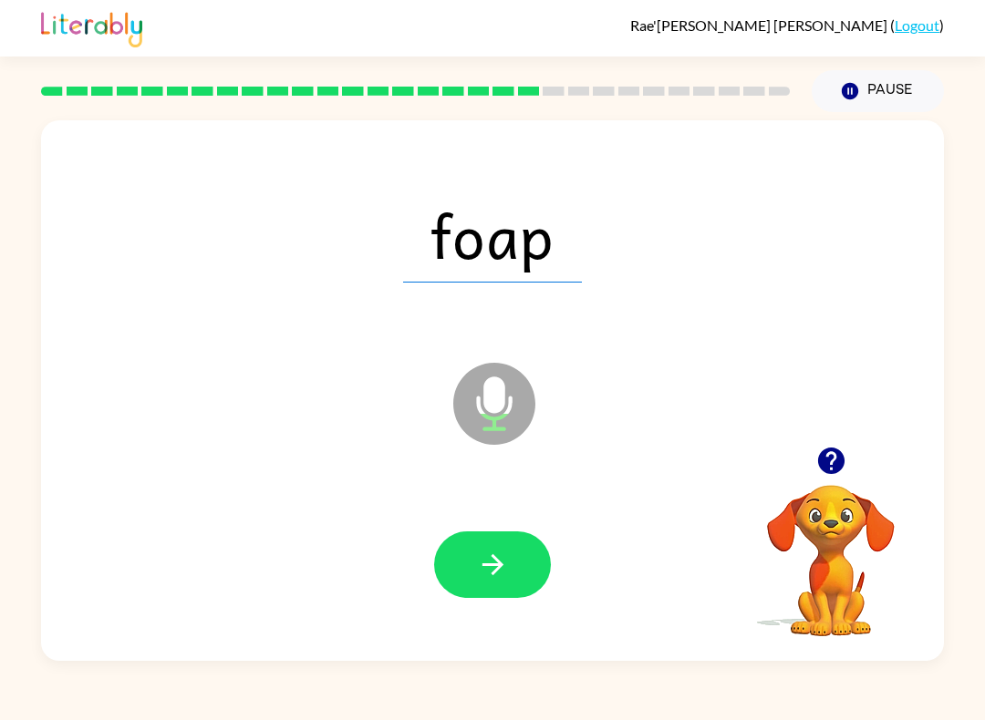
click at [497, 565] on icon "button" at bounding box center [492, 564] width 21 height 21
click at [469, 566] on button "button" at bounding box center [492, 565] width 117 height 67
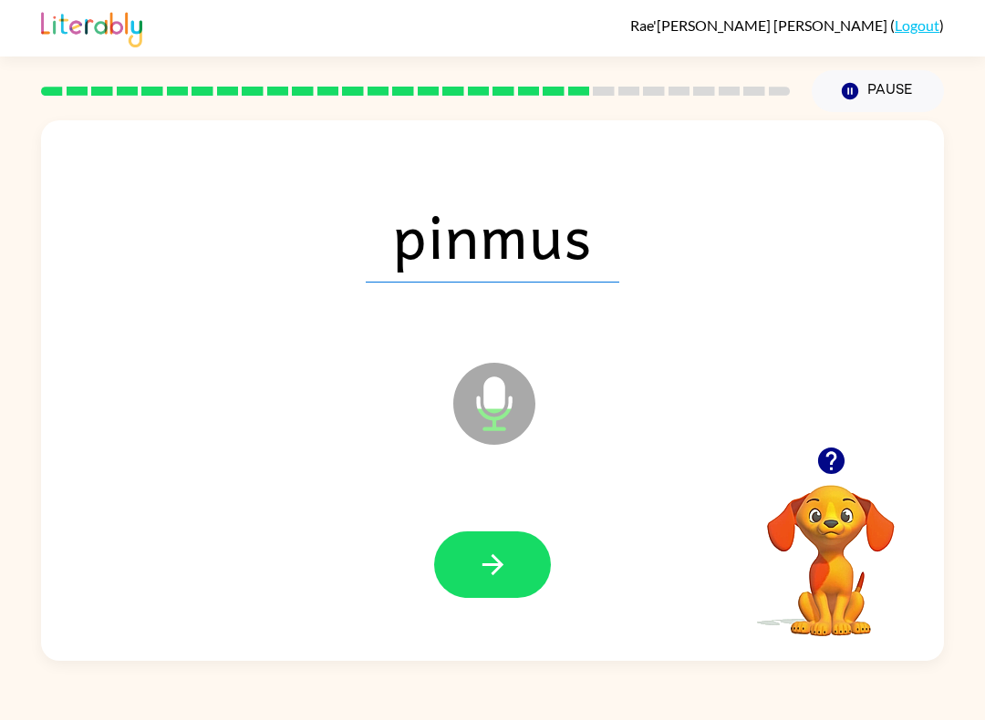
click at [507, 554] on icon "button" at bounding box center [493, 565] width 32 height 32
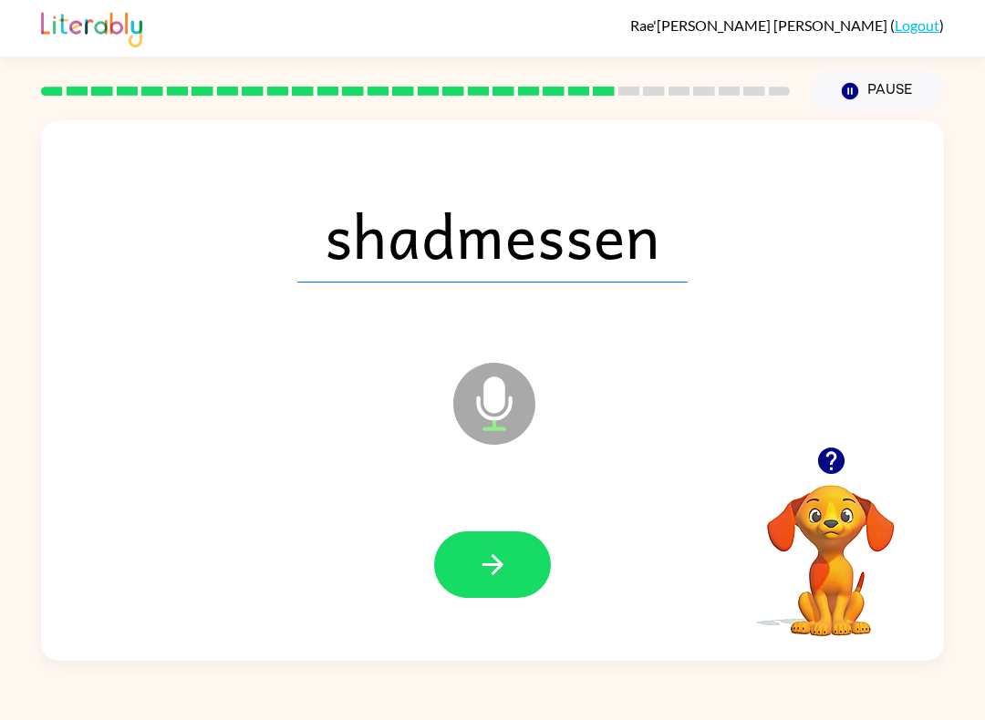
click at [500, 582] on button "button" at bounding box center [492, 565] width 117 height 67
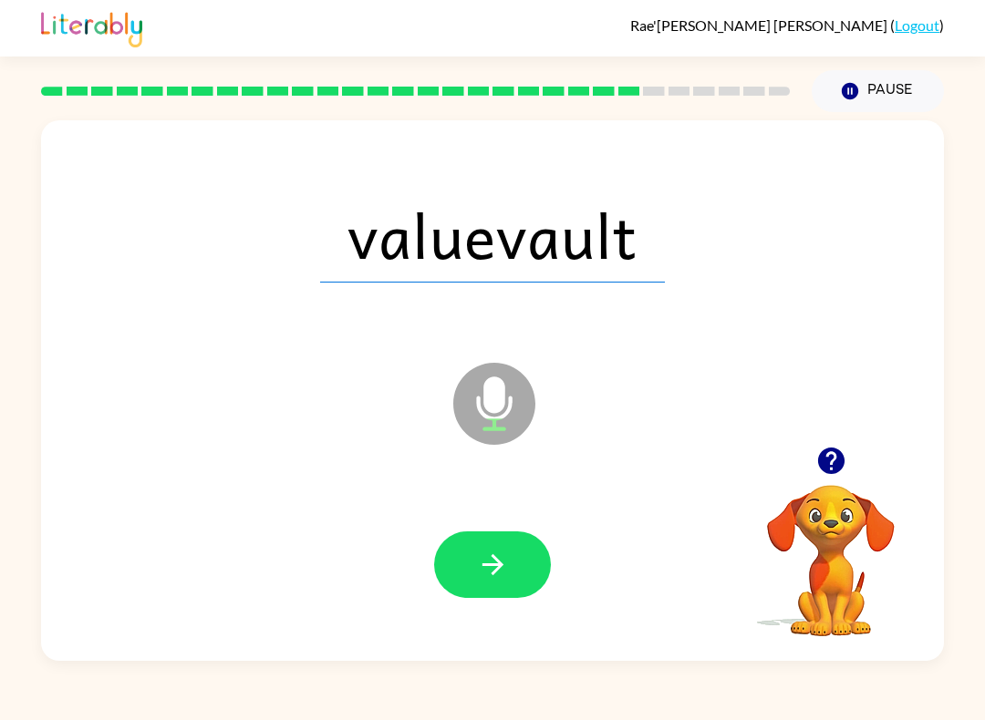
click at [494, 571] on icon "button" at bounding box center [493, 565] width 32 height 32
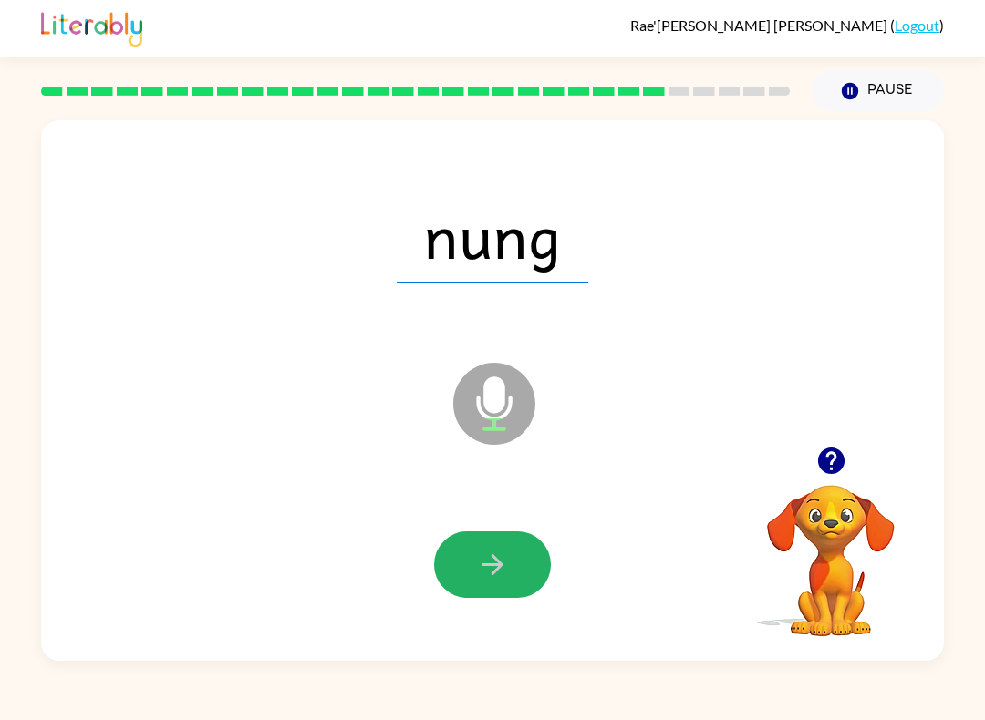
click at [477, 564] on icon "button" at bounding box center [493, 565] width 32 height 32
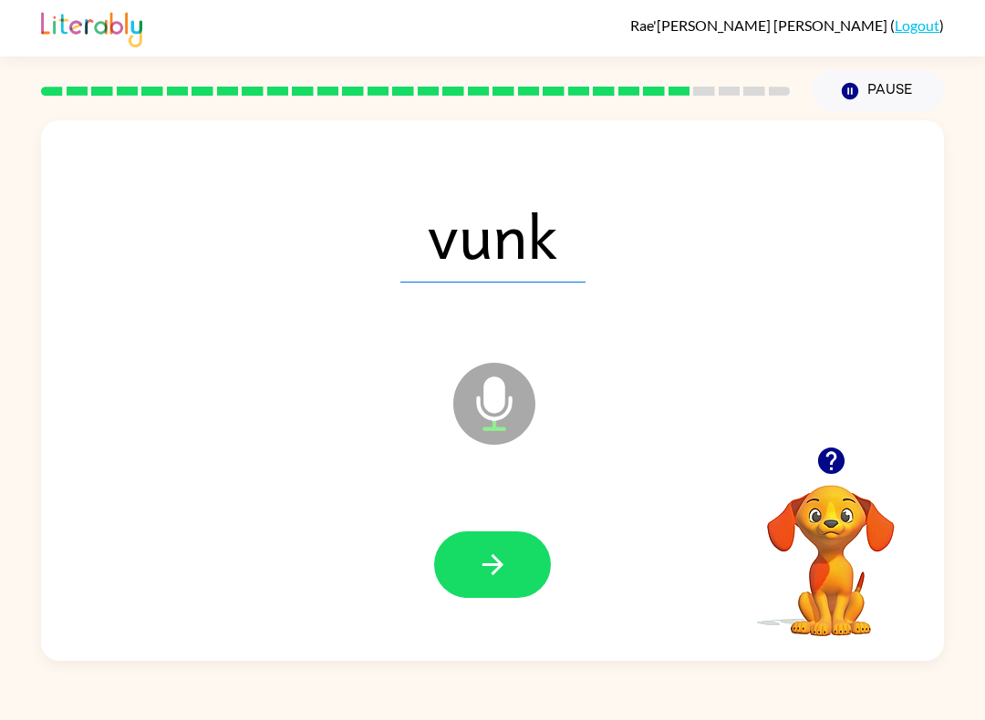
click at [480, 592] on button "button" at bounding box center [492, 565] width 117 height 67
click at [502, 575] on icon "button" at bounding box center [493, 565] width 32 height 32
click at [492, 572] on icon "button" at bounding box center [493, 565] width 32 height 32
click at [496, 564] on icon "button" at bounding box center [493, 565] width 32 height 32
